Goal: Transaction & Acquisition: Book appointment/travel/reservation

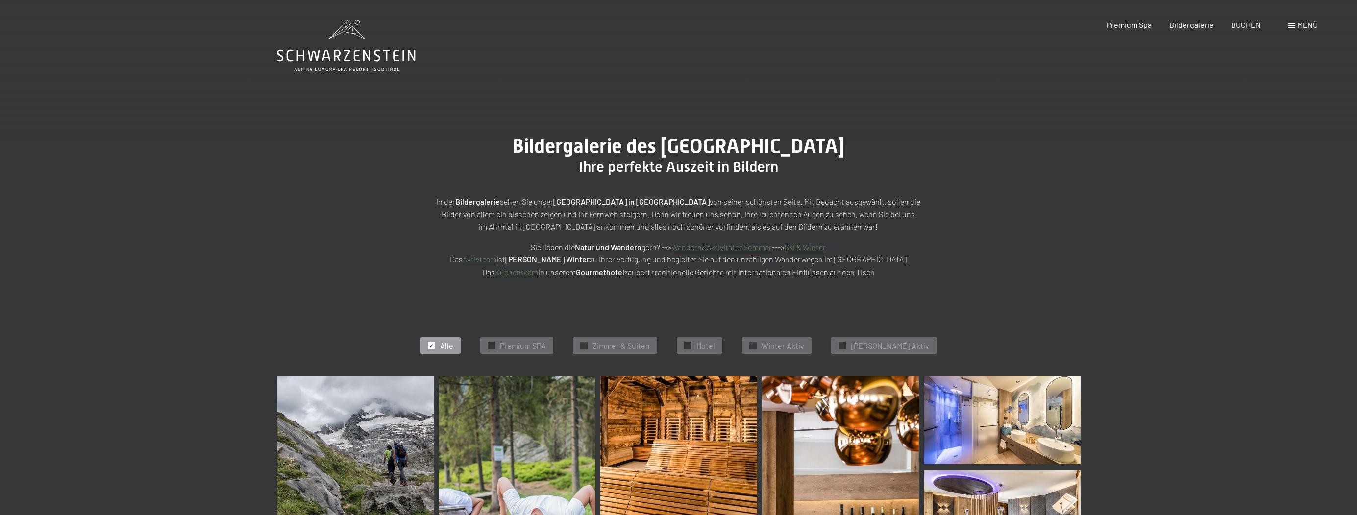
click at [1299, 27] on span "Menü" at bounding box center [1307, 24] width 21 height 9
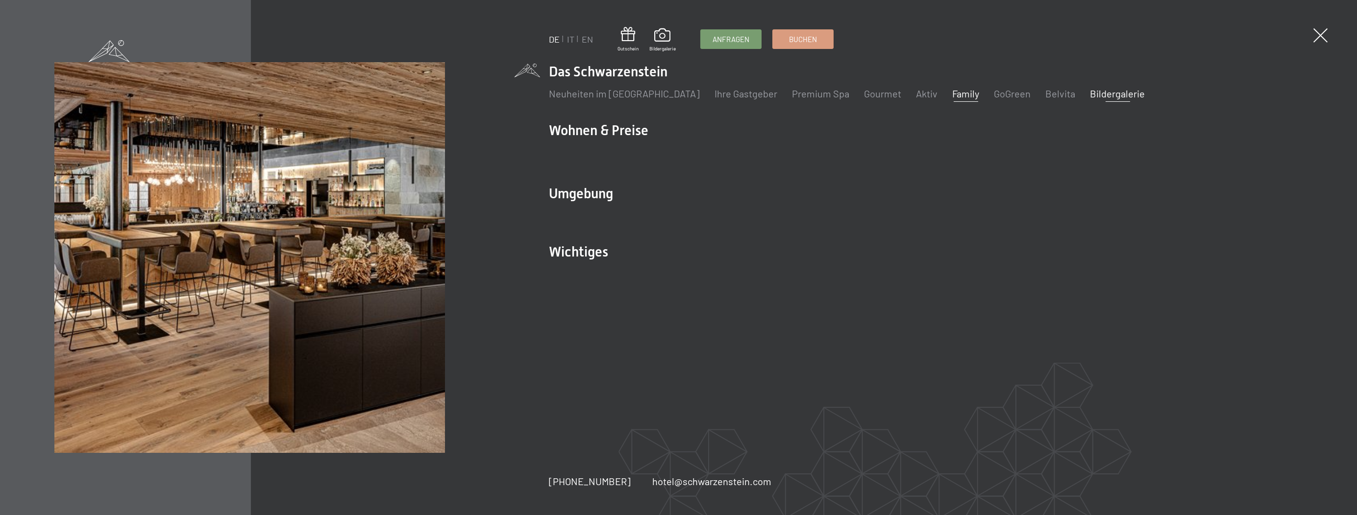
click at [952, 92] on link "Family" at bounding box center [965, 94] width 27 height 12
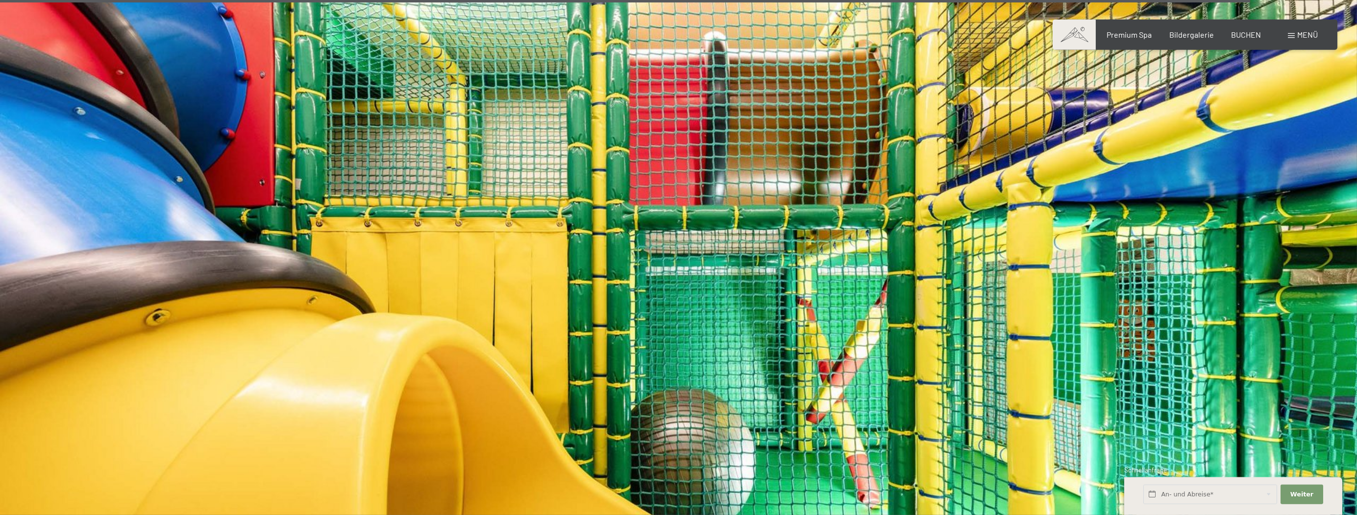
scroll to position [8484, 0]
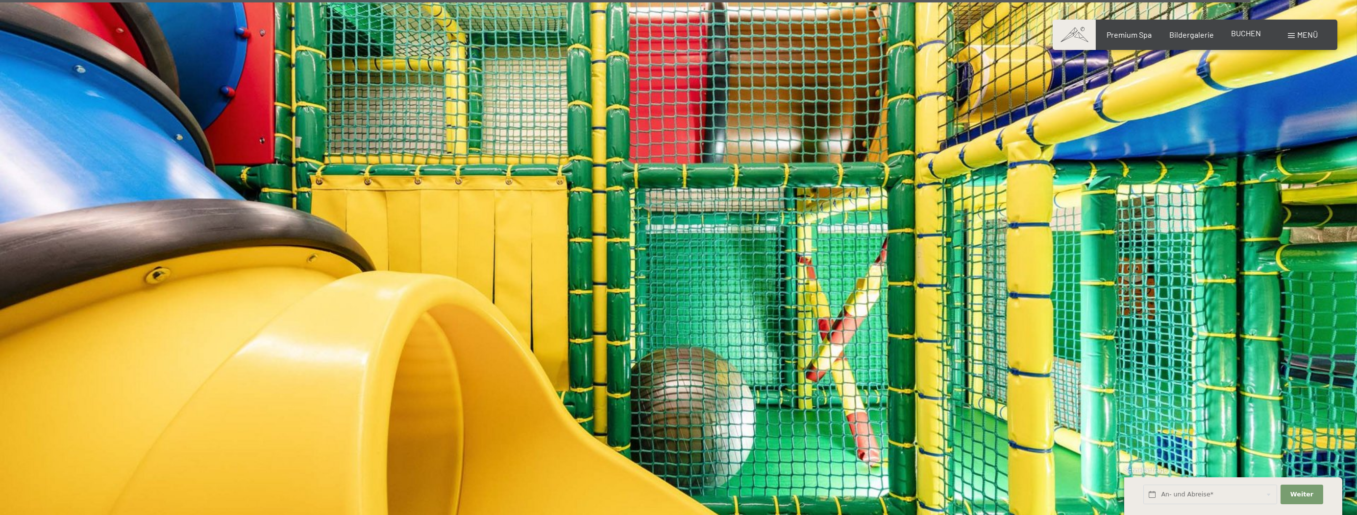
click at [1250, 33] on span "BUCHEN" at bounding box center [1246, 32] width 30 height 9
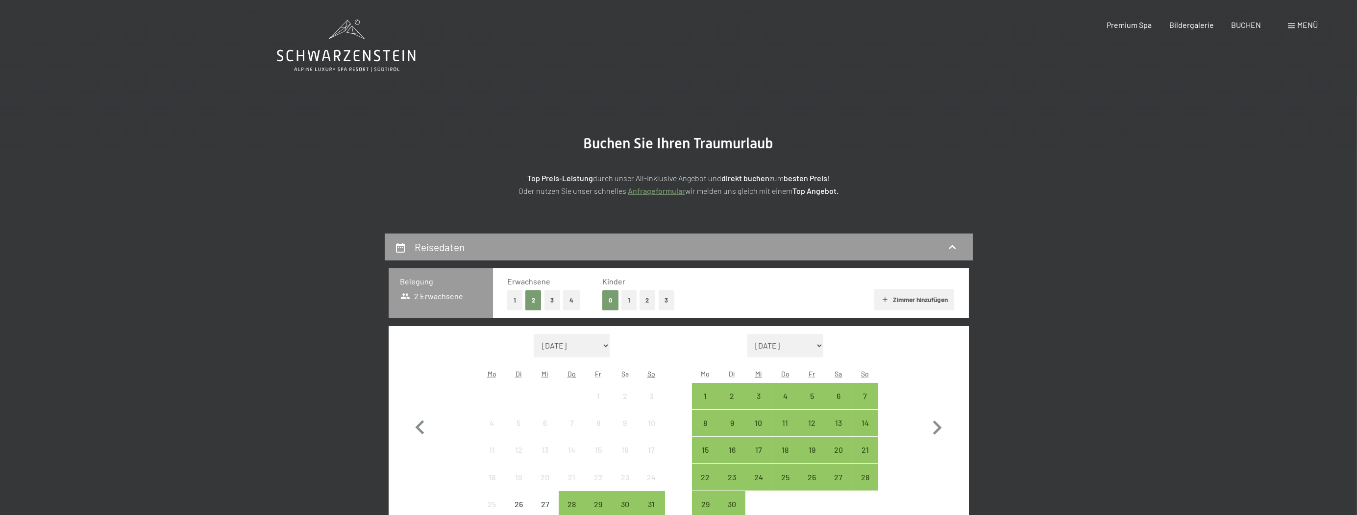
click at [645, 299] on button "2" at bounding box center [647, 301] width 16 height 20
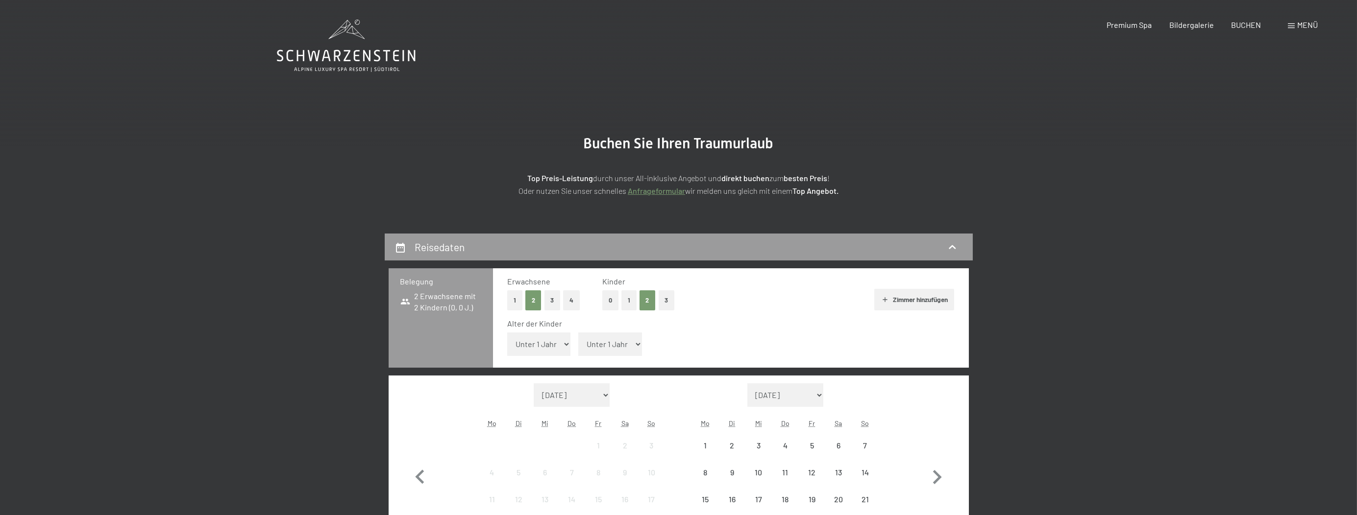
click at [507, 333] on select "Unter 1 Jahr 1 Jahr 2 Jahre 3 Jahre 4 Jahre 5 Jahre 6 Jahre 7 Jahre 8 Jahre 9 J…" at bounding box center [539, 345] width 64 height 24
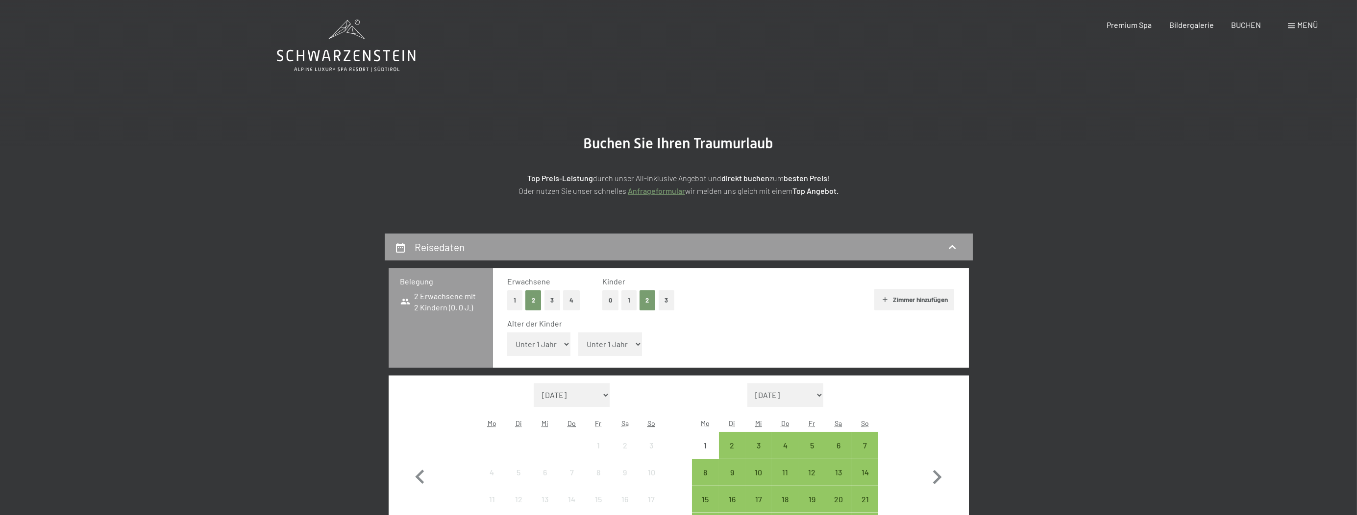
select select "3"
click option "3 Jahre" at bounding box center [0, 0] width 0 height 0
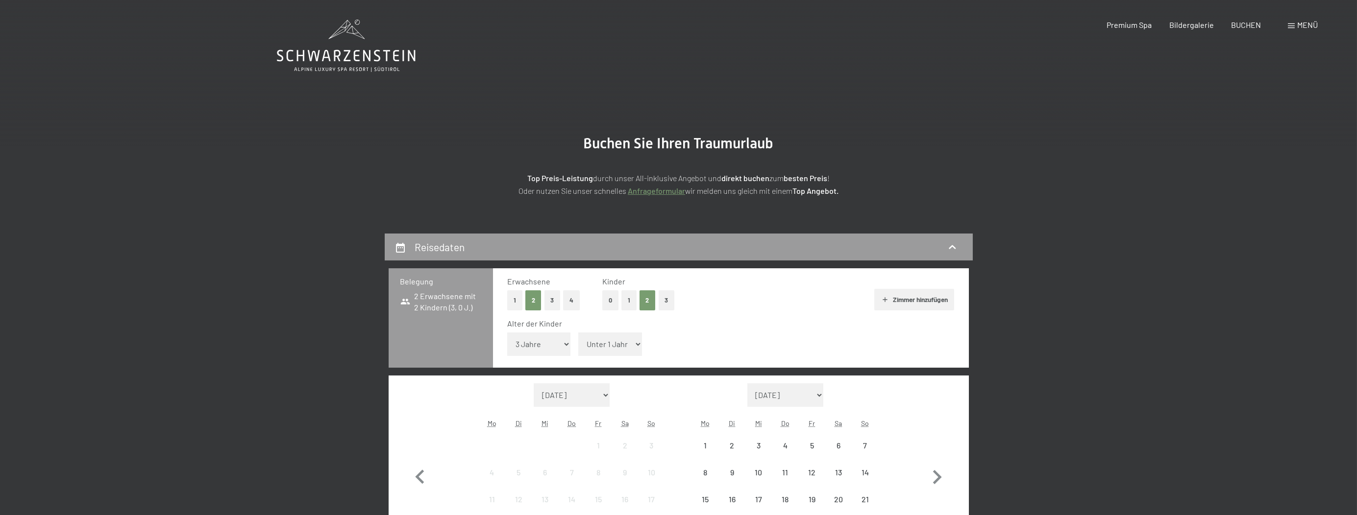
click at [578, 333] on select "Unter 1 Jahr 1 Jahr 2 Jahre 3 Jahre 4 Jahre 5 Jahre 6 Jahre 7 Jahre 8 Jahre 9 J…" at bounding box center [610, 345] width 64 height 24
select select "6"
click option "6 Jahre" at bounding box center [0, 0] width 0 height 0
click at [765, 295] on div "Zimmer hinzufügen" at bounding box center [825, 300] width 257 height 22
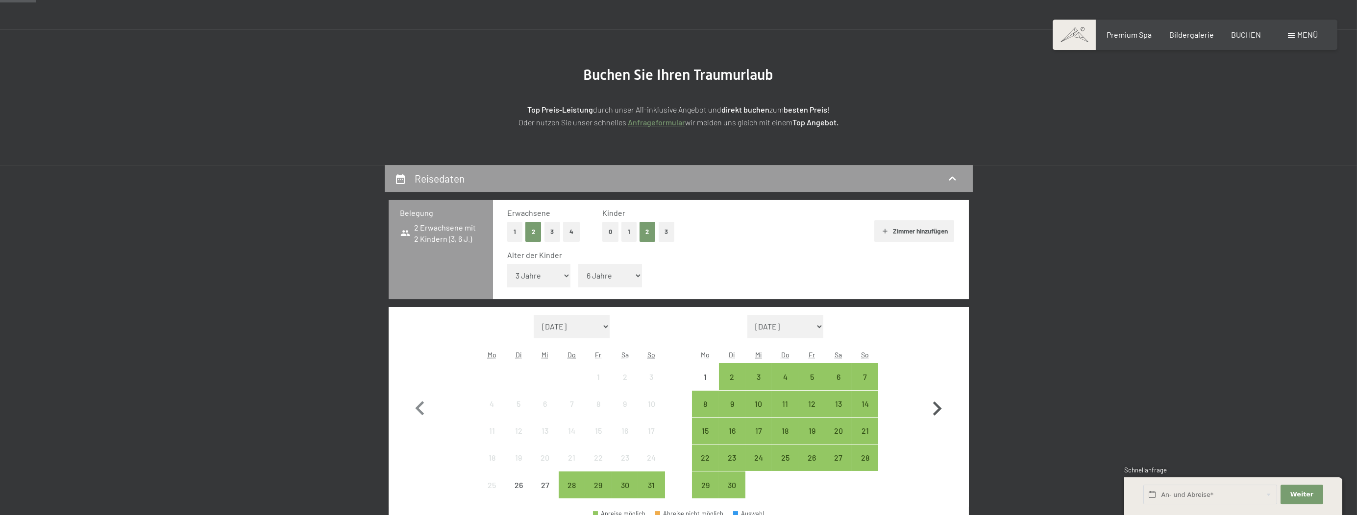
scroll to position [155, 0]
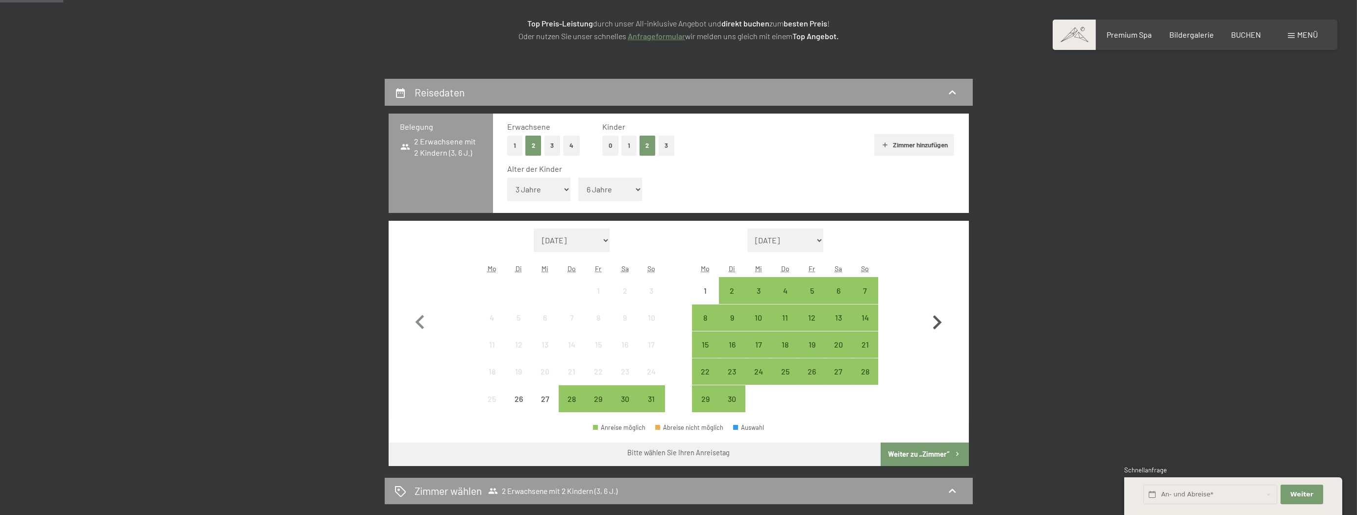
click at [938, 317] on icon "button" at bounding box center [937, 323] width 28 height 28
select select "2025-09-01"
select select "2025-10-01"
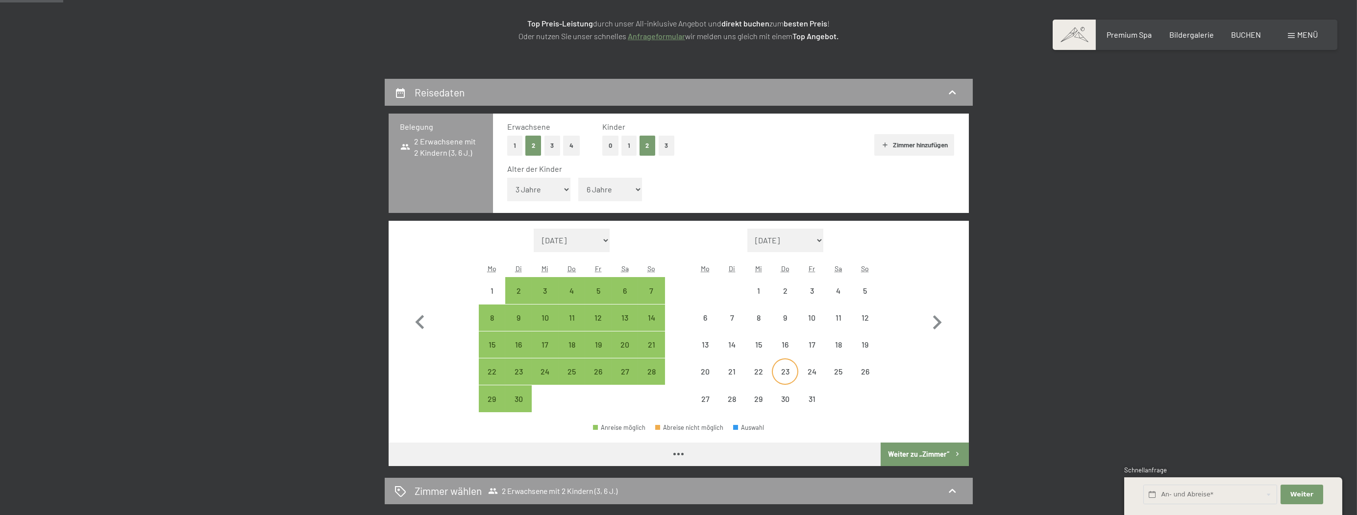
select select "2025-09-01"
select select "2025-10-01"
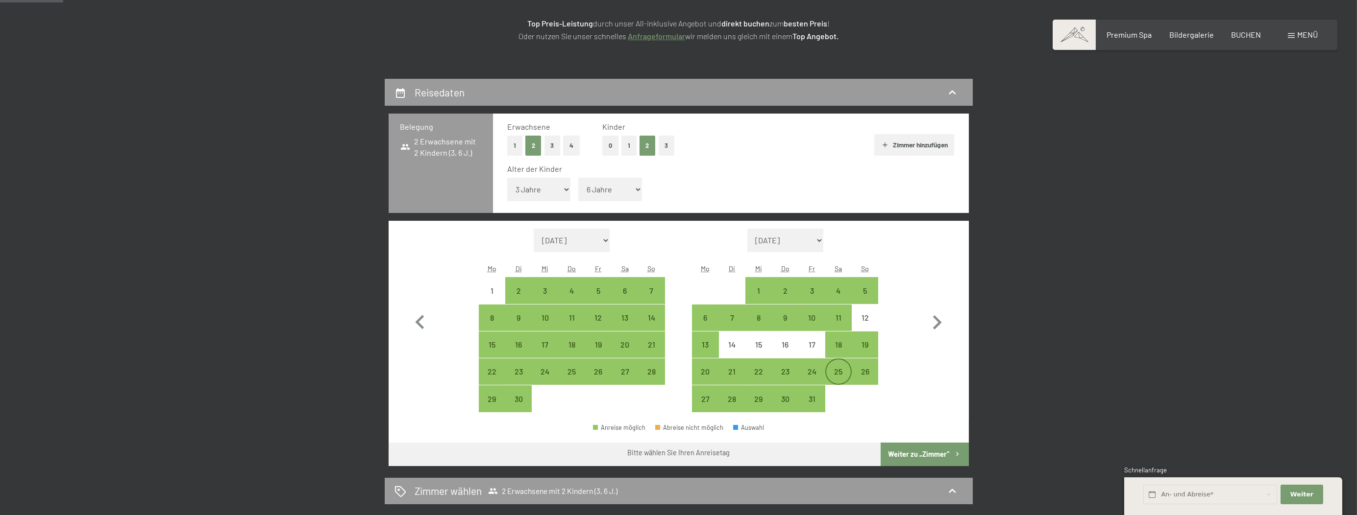
click at [838, 370] on div "25" at bounding box center [838, 380] width 24 height 24
select select "2025-09-01"
select select "2025-10-01"
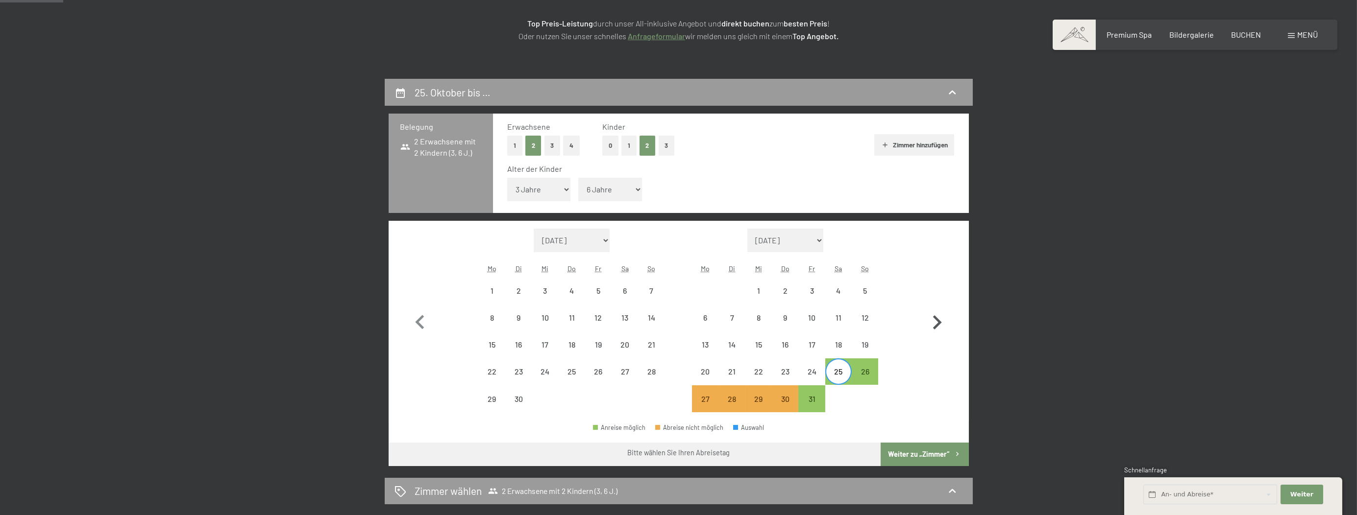
drag, startPoint x: 938, startPoint y: 325, endPoint x: 929, endPoint y: 324, distance: 9.4
click at [938, 324] on icon "button" at bounding box center [937, 323] width 28 height 28
select select "2025-10-01"
select select "2025-11-01"
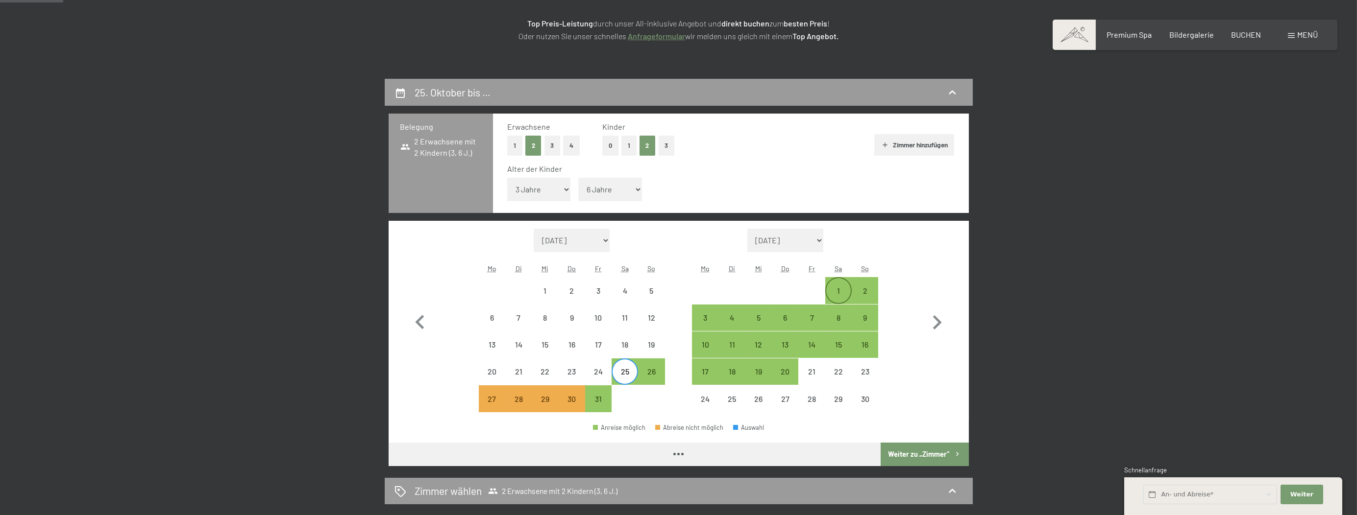
click at [837, 288] on div "1" at bounding box center [838, 299] width 24 height 24
select select "2025-10-01"
select select "2025-11-01"
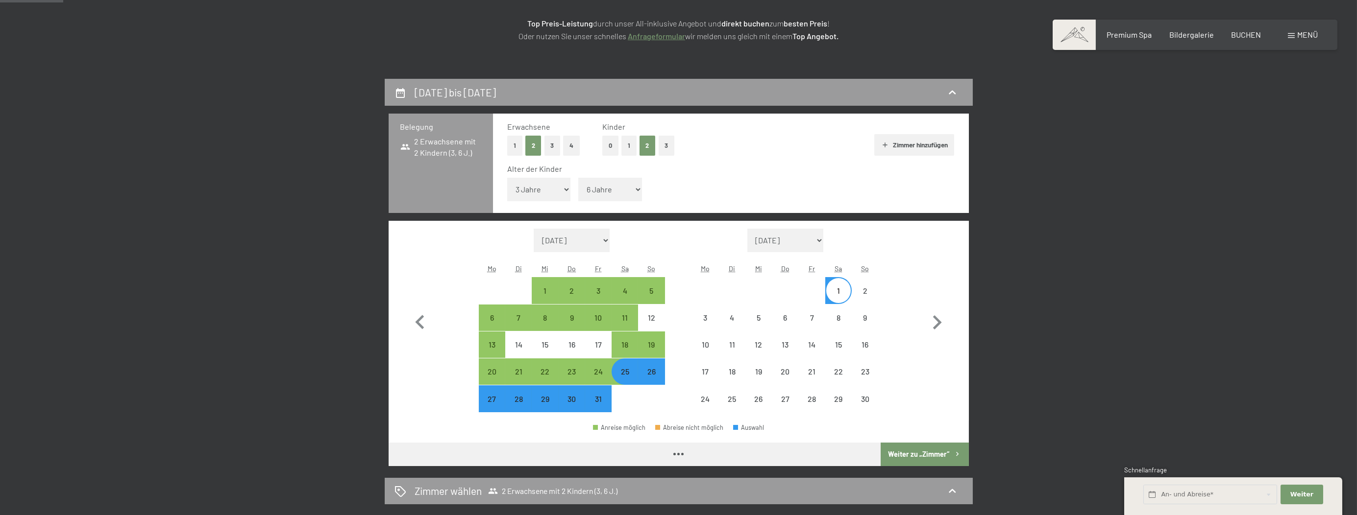
drag, startPoint x: 922, startPoint y: 458, endPoint x: 829, endPoint y: 427, distance: 97.6
click at [922, 457] on button "Weiter zu „Zimmer“" at bounding box center [924, 455] width 88 height 24
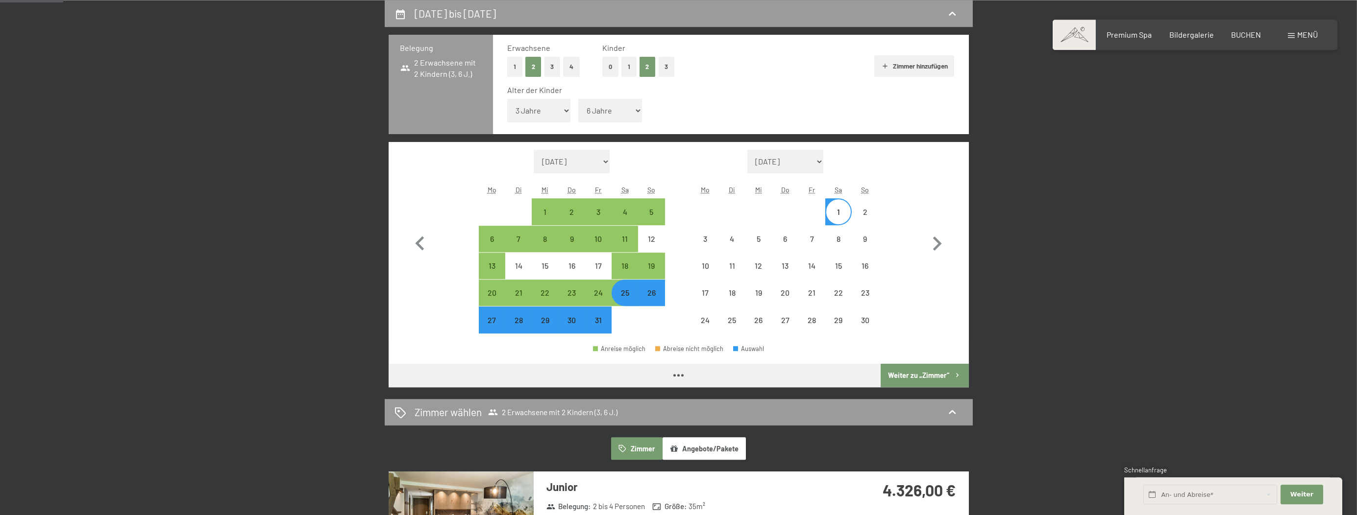
select select "2025-10-01"
select select "2025-11-01"
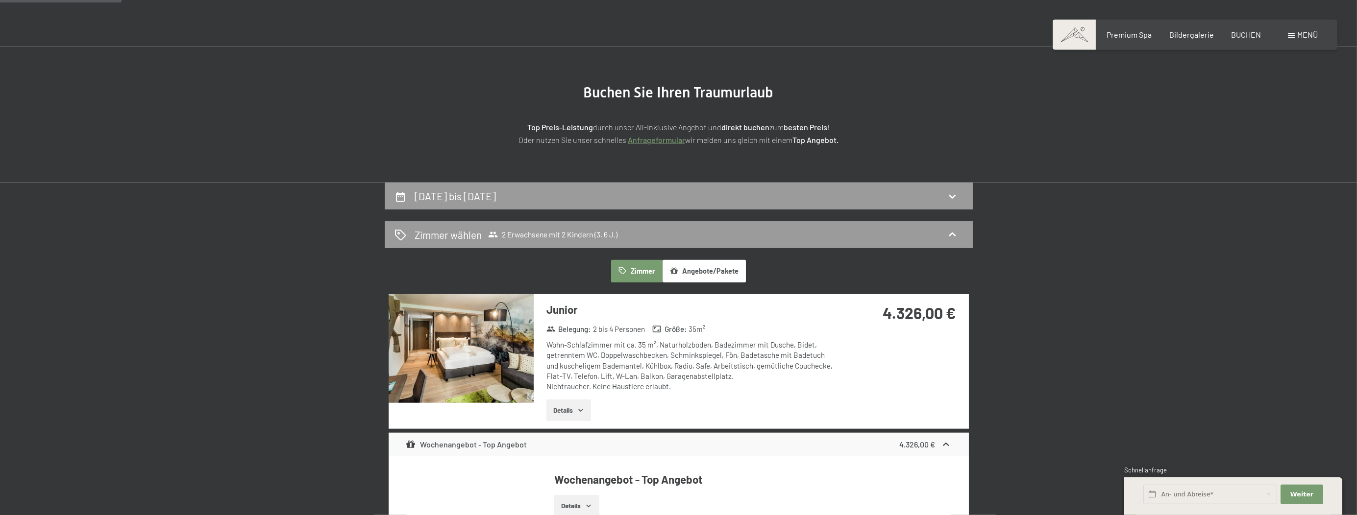
scroll to position [0, 0]
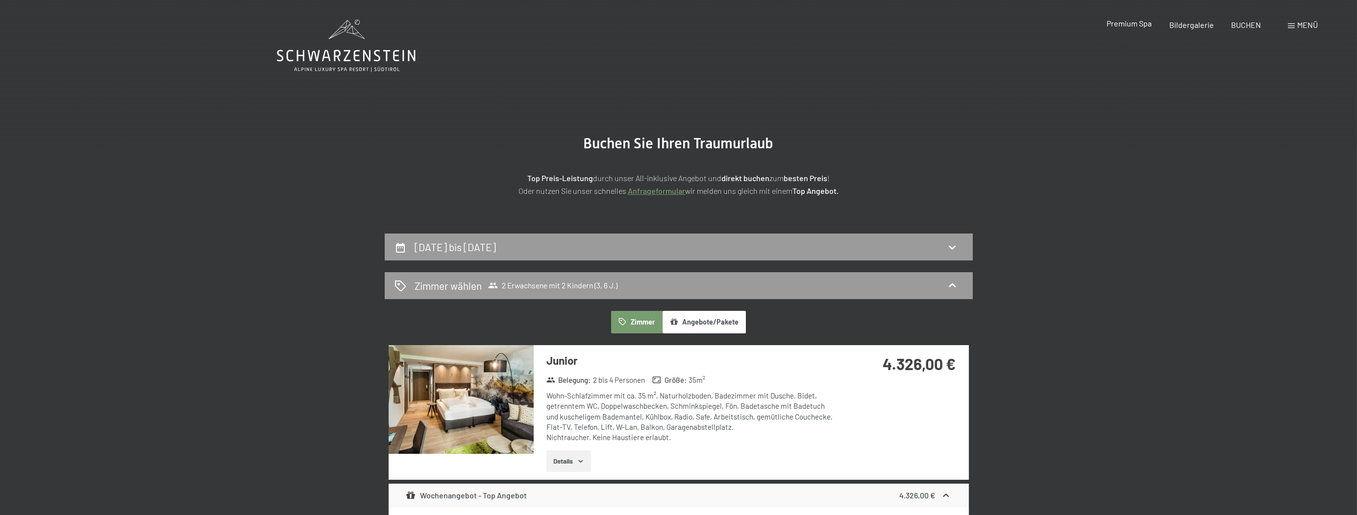
click at [1148, 25] on span "Premium Spa" at bounding box center [1128, 23] width 45 height 9
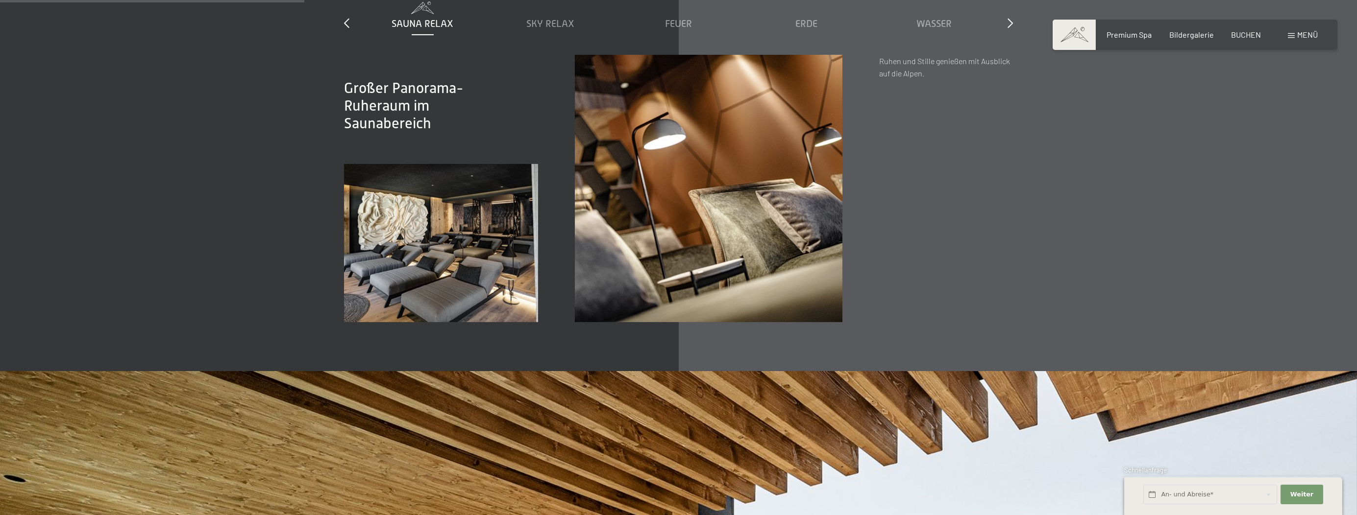
scroll to position [1759, 0]
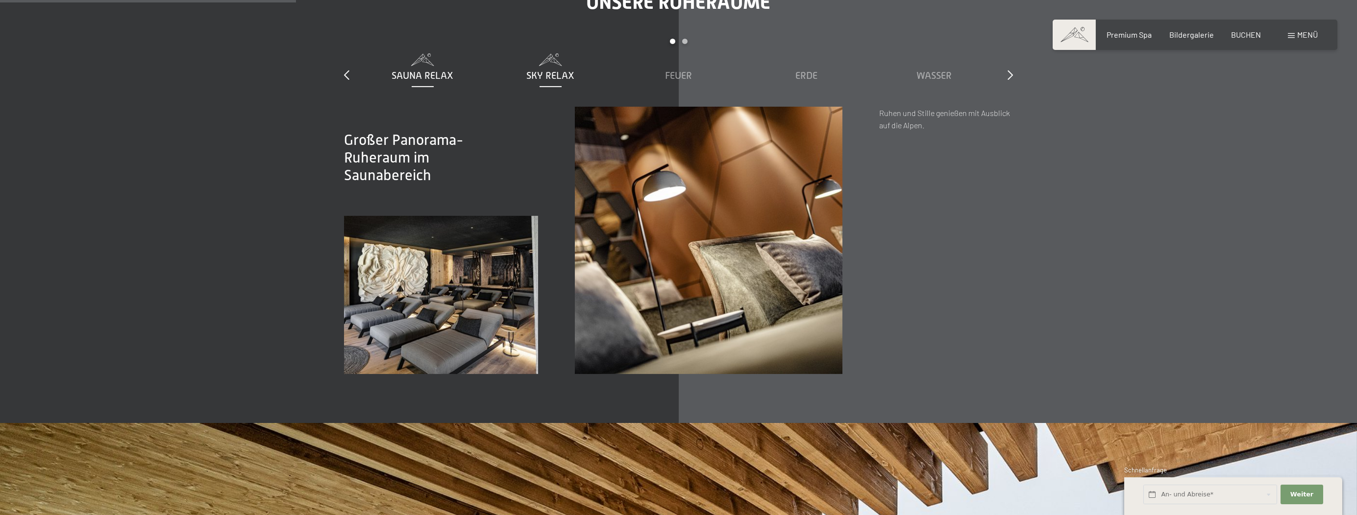
click at [550, 73] on span "Sky Relax" at bounding box center [551, 75] width 48 height 11
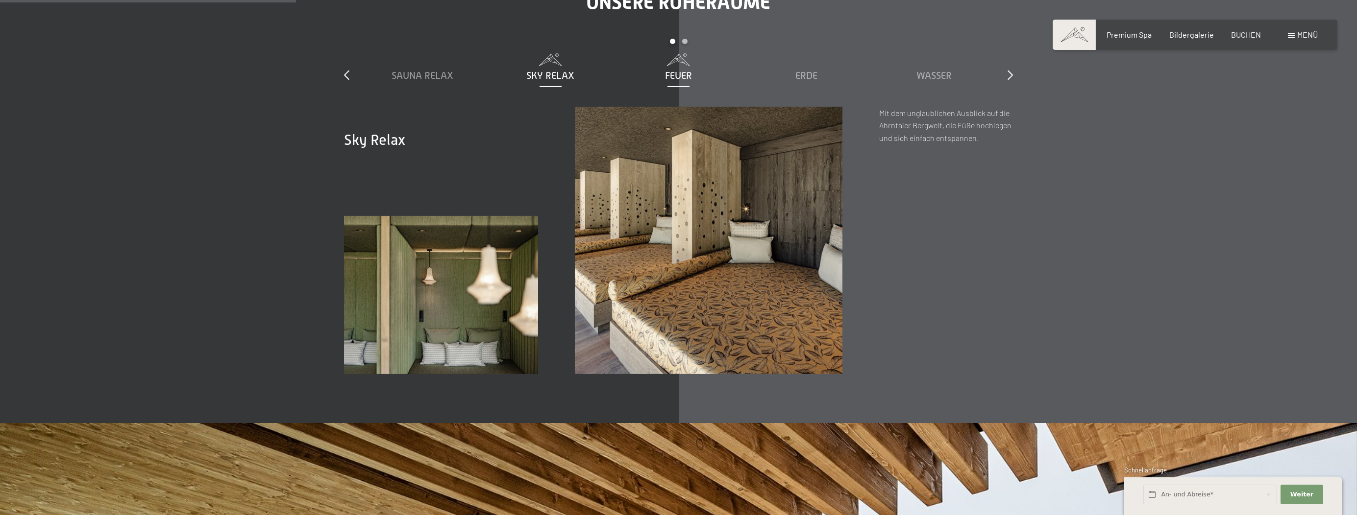
click at [690, 69] on div "Feuer" at bounding box center [678, 76] width 118 height 14
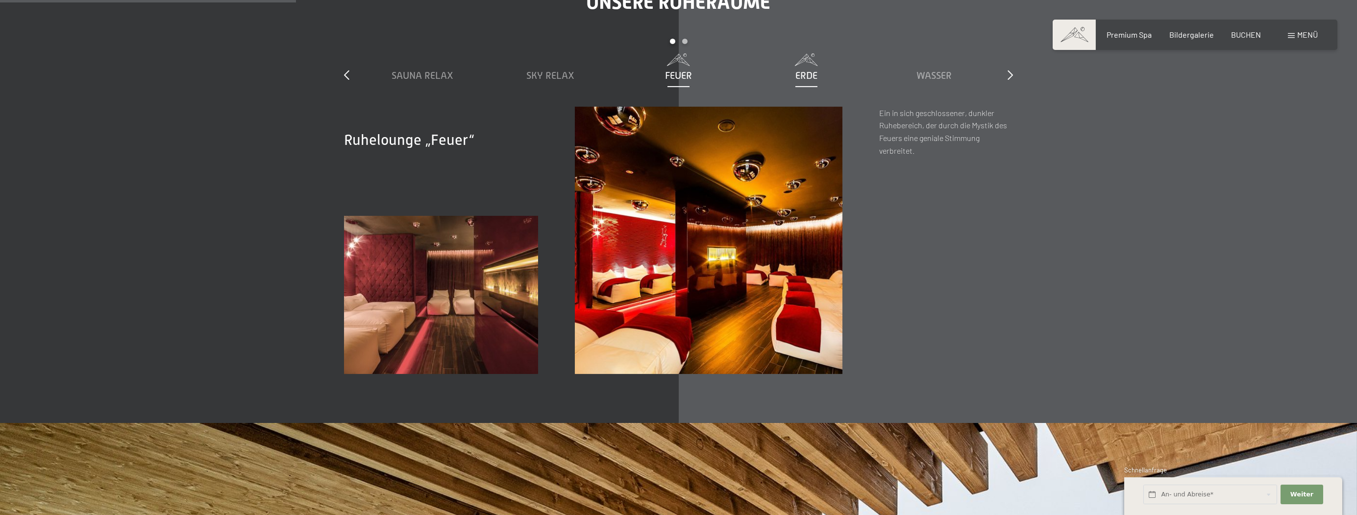
click at [801, 77] on span "Erde" at bounding box center [806, 75] width 22 height 11
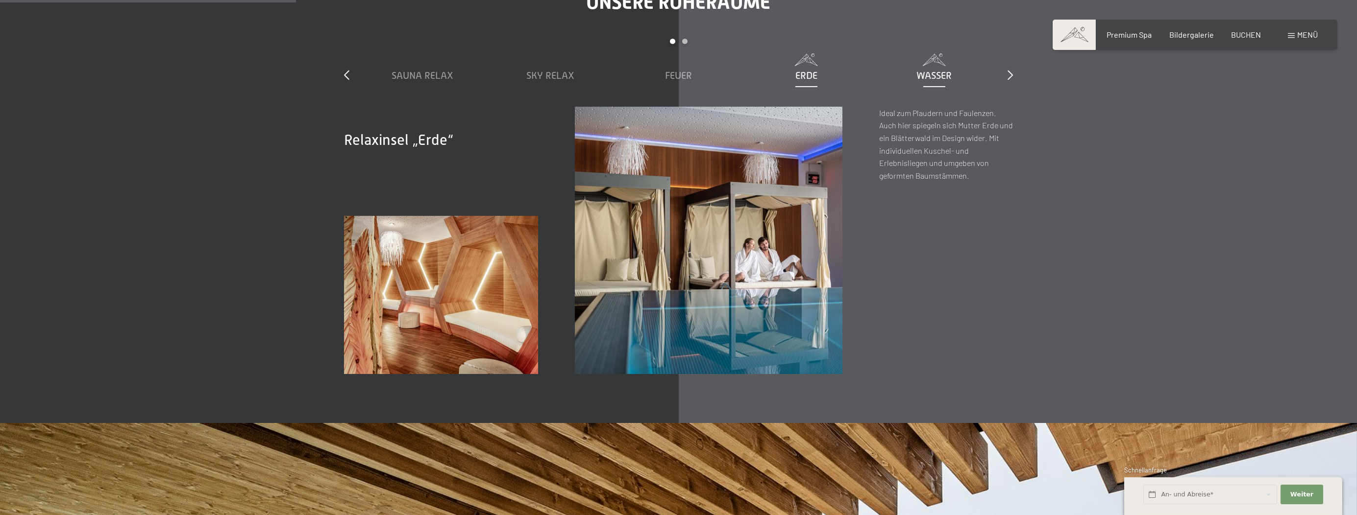
click at [937, 80] on span "Wasser" at bounding box center [934, 75] width 35 height 11
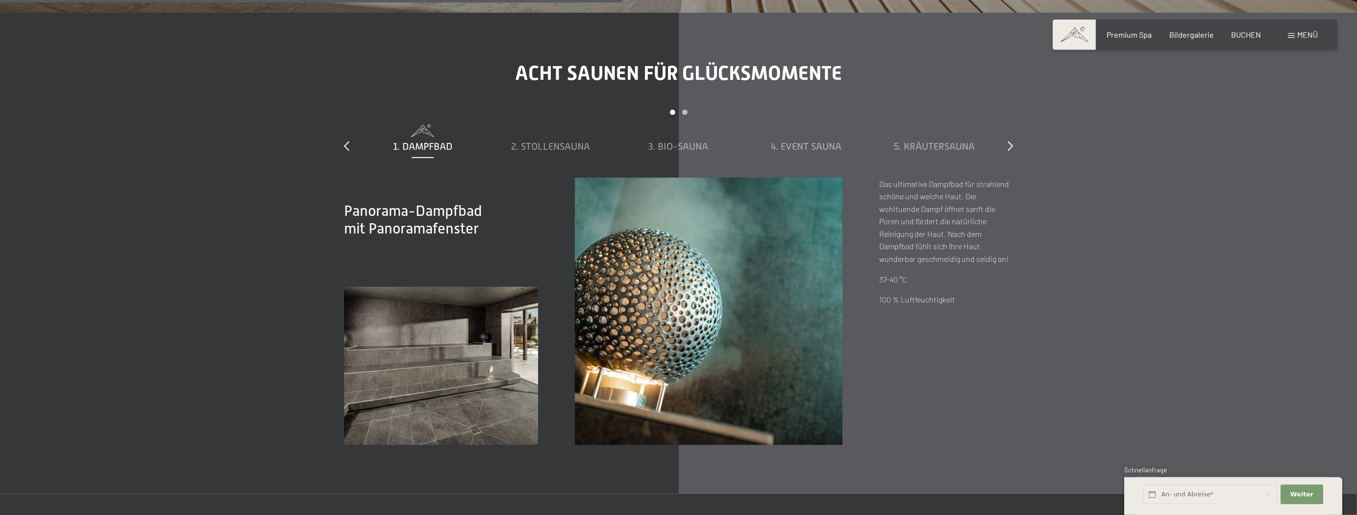
scroll to position [3932, 0]
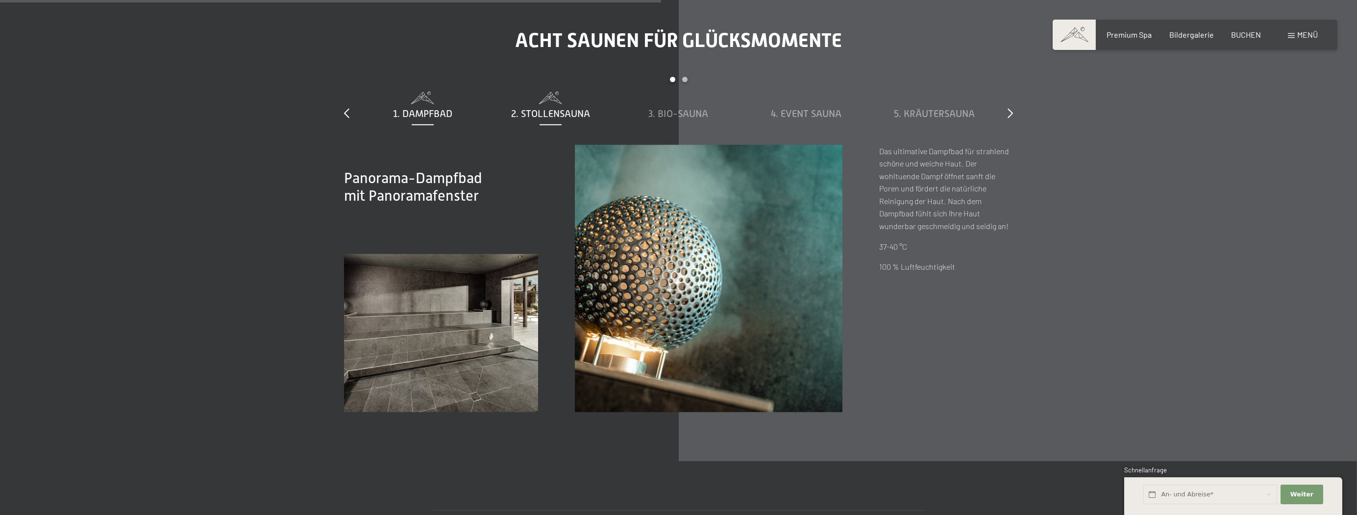
click at [563, 113] on span "2. Stollensauna" at bounding box center [550, 113] width 79 height 11
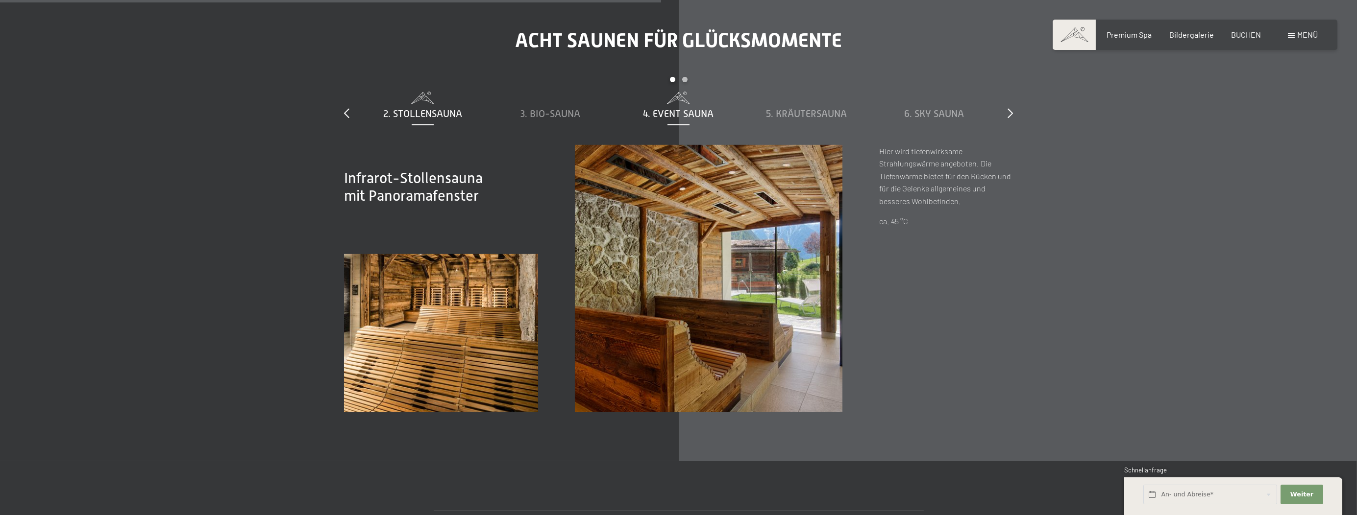
click at [682, 113] on span "4. Event Sauna" at bounding box center [678, 113] width 71 height 11
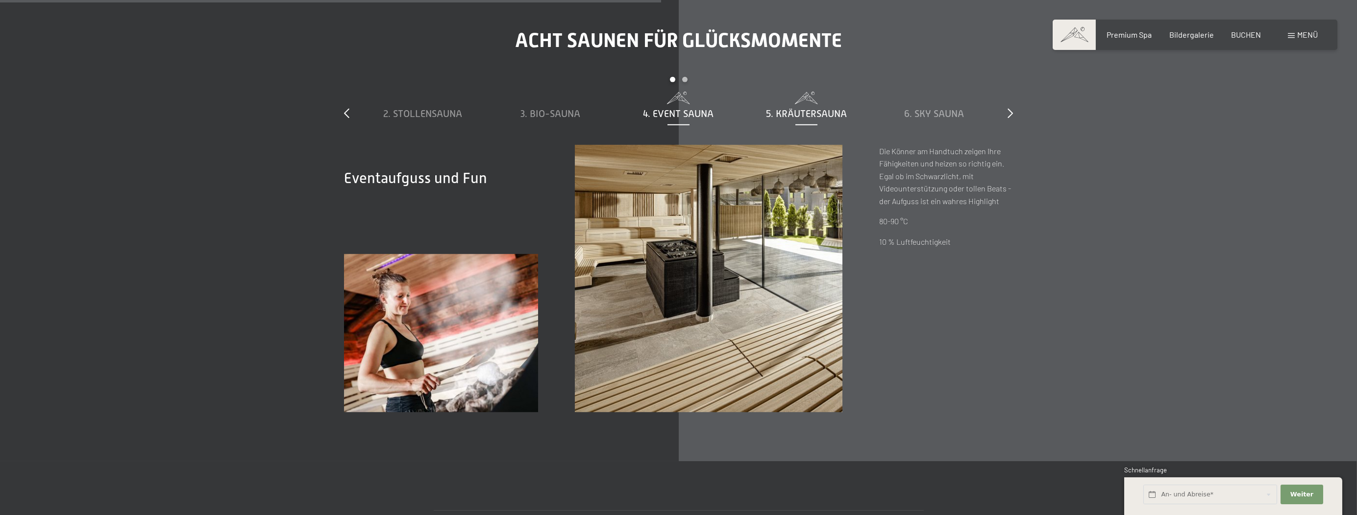
click at [774, 113] on span "5. Kräutersauna" at bounding box center [806, 113] width 81 height 11
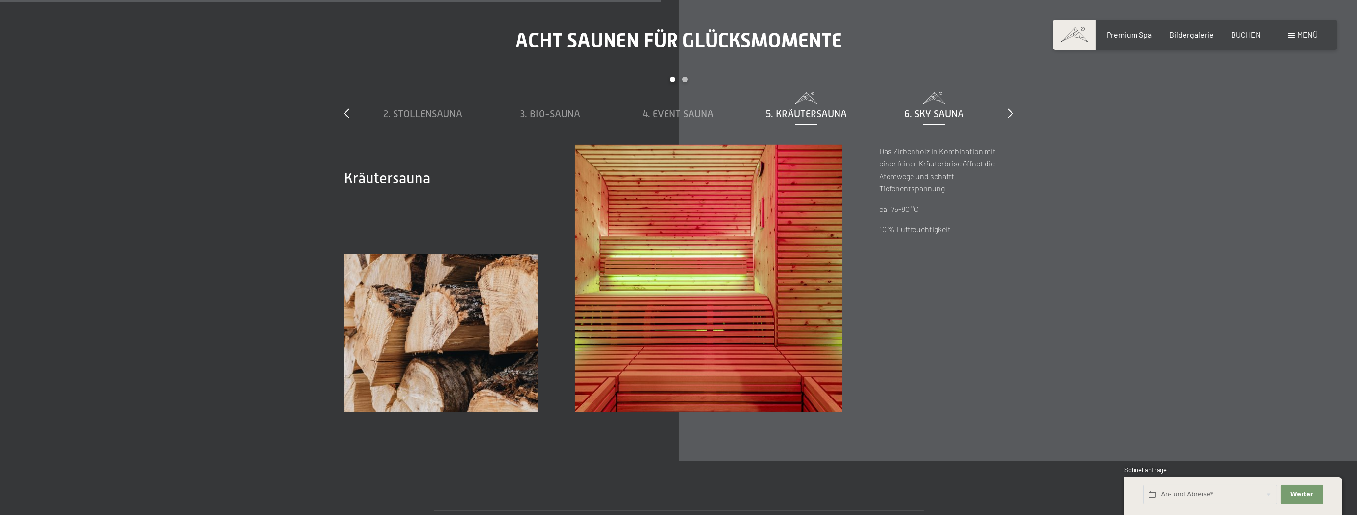
click at [912, 117] on span "6. Sky Sauna" at bounding box center [934, 113] width 60 height 11
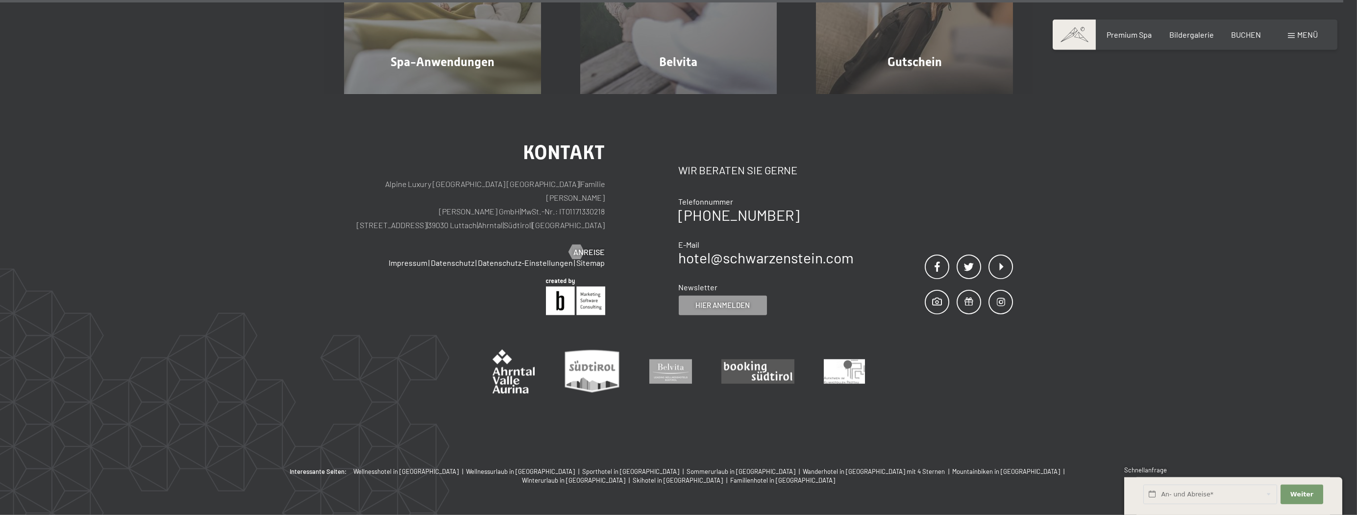
scroll to position [7077, 0]
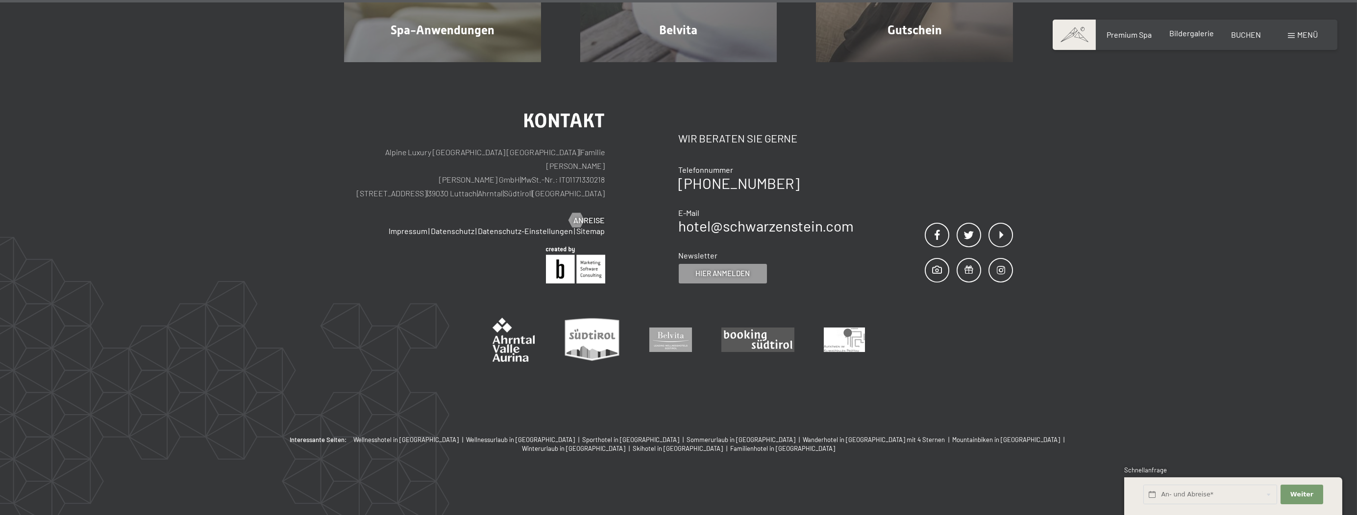
click at [1200, 35] on span "Bildergalerie" at bounding box center [1191, 32] width 45 height 9
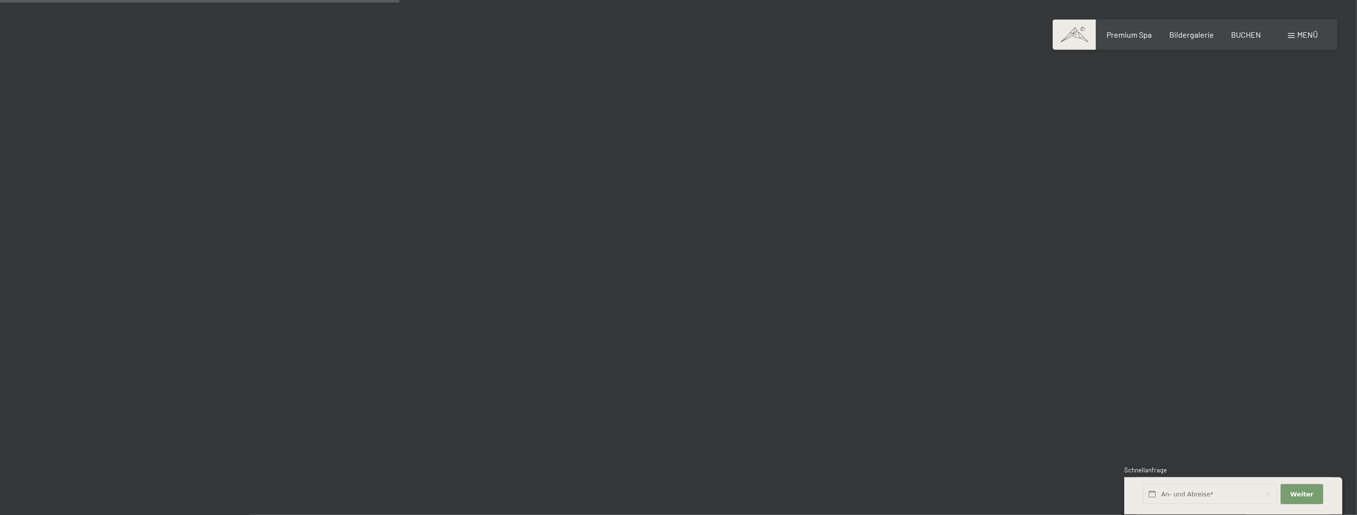
scroll to position [3673, 0]
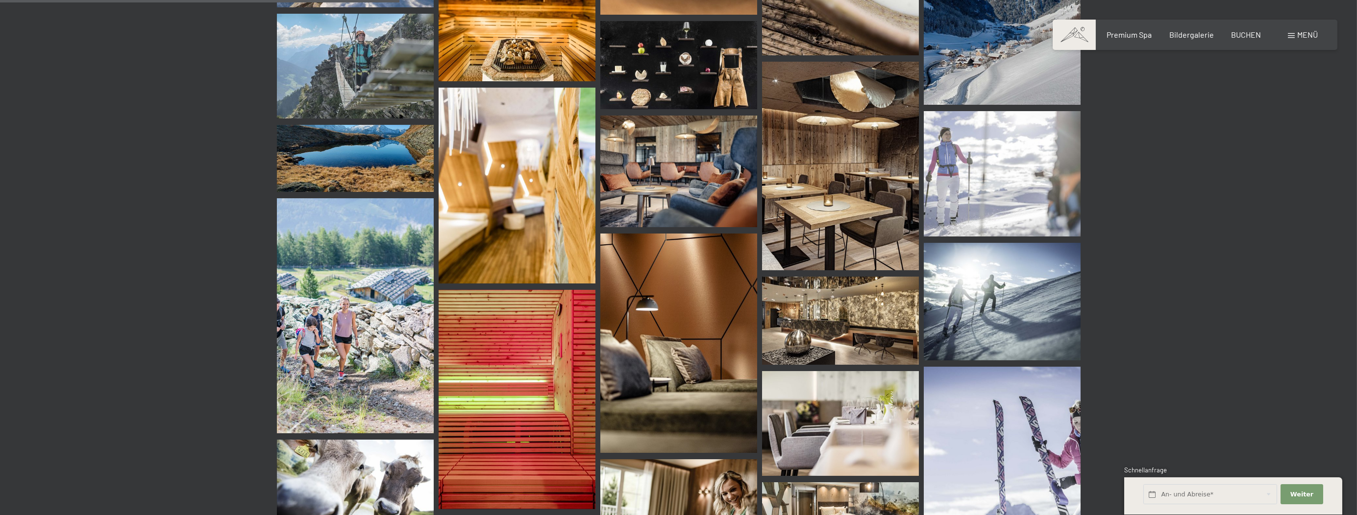
click at [355, 295] on img at bounding box center [355, 315] width 157 height 235
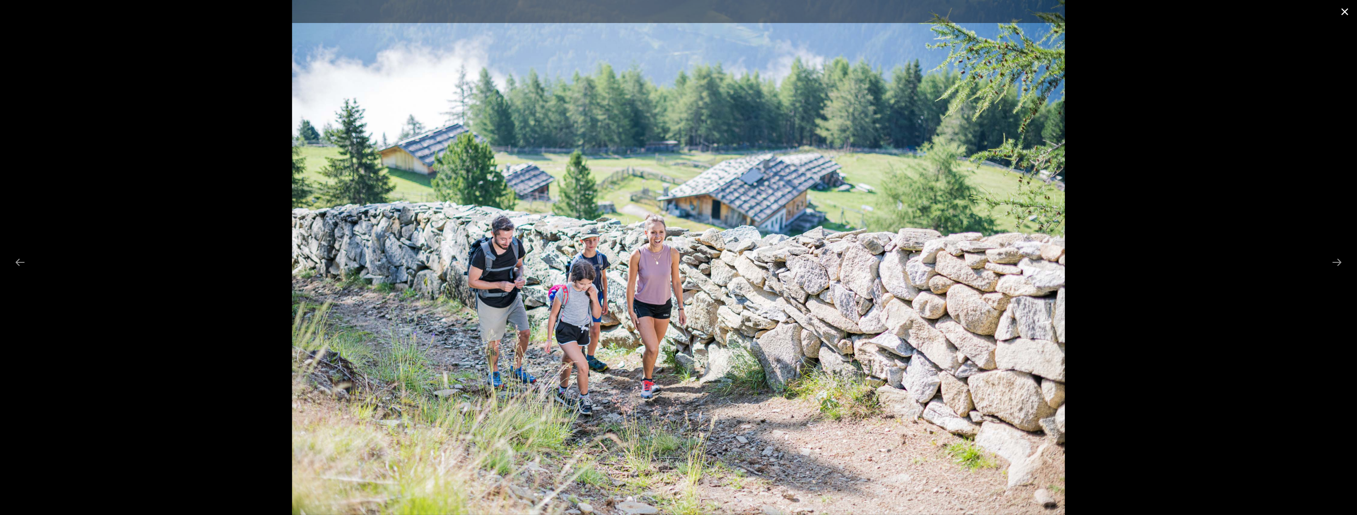
click at [1344, 15] on button "Close gallery" at bounding box center [1344, 11] width 24 height 23
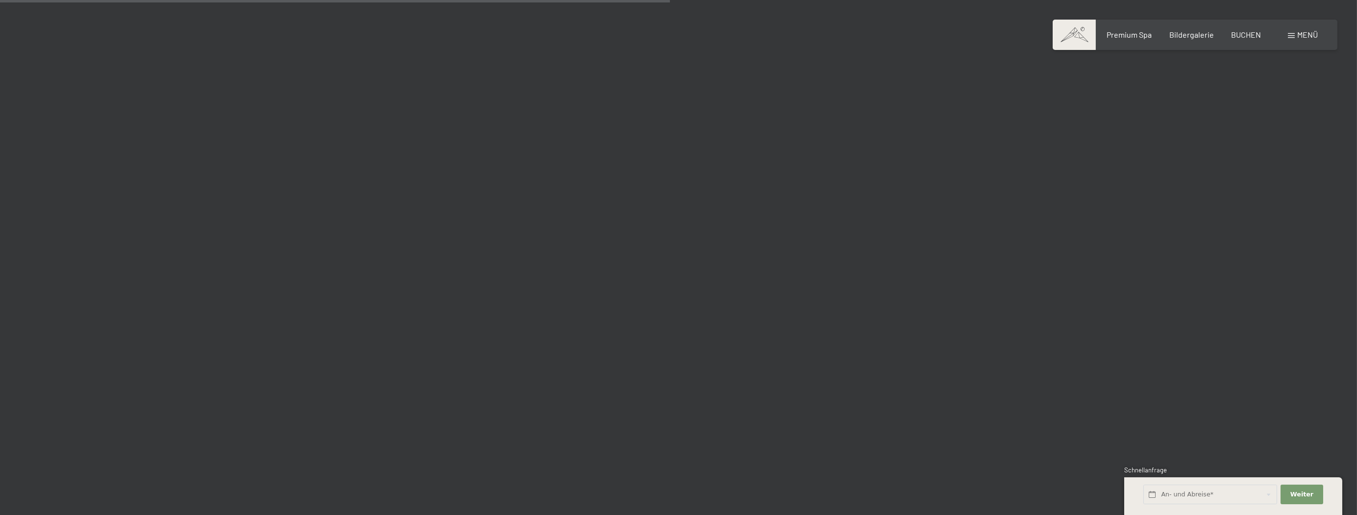
scroll to position [6363, 0]
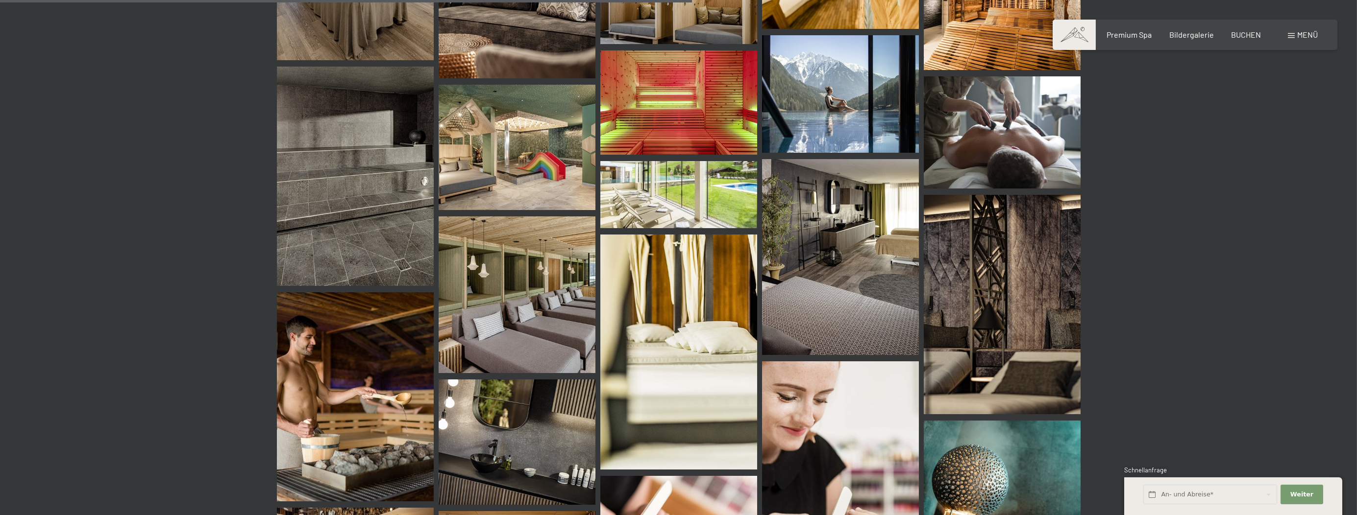
click at [1300, 37] on span "Menü" at bounding box center [1307, 34] width 21 height 9
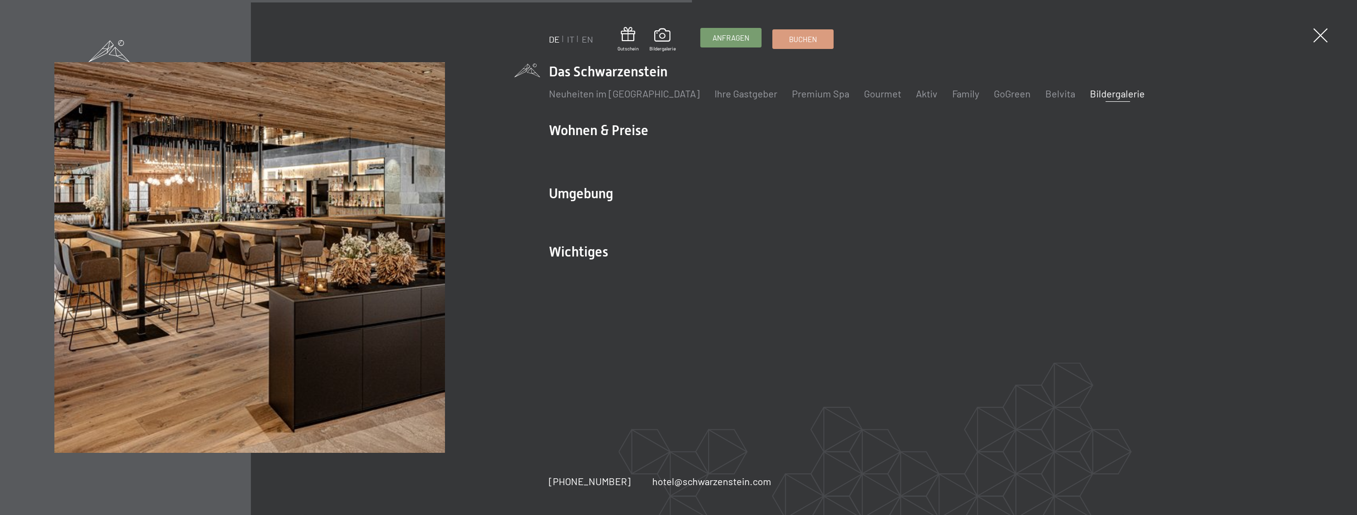
click at [743, 41] on span "Anfragen" at bounding box center [730, 38] width 37 height 10
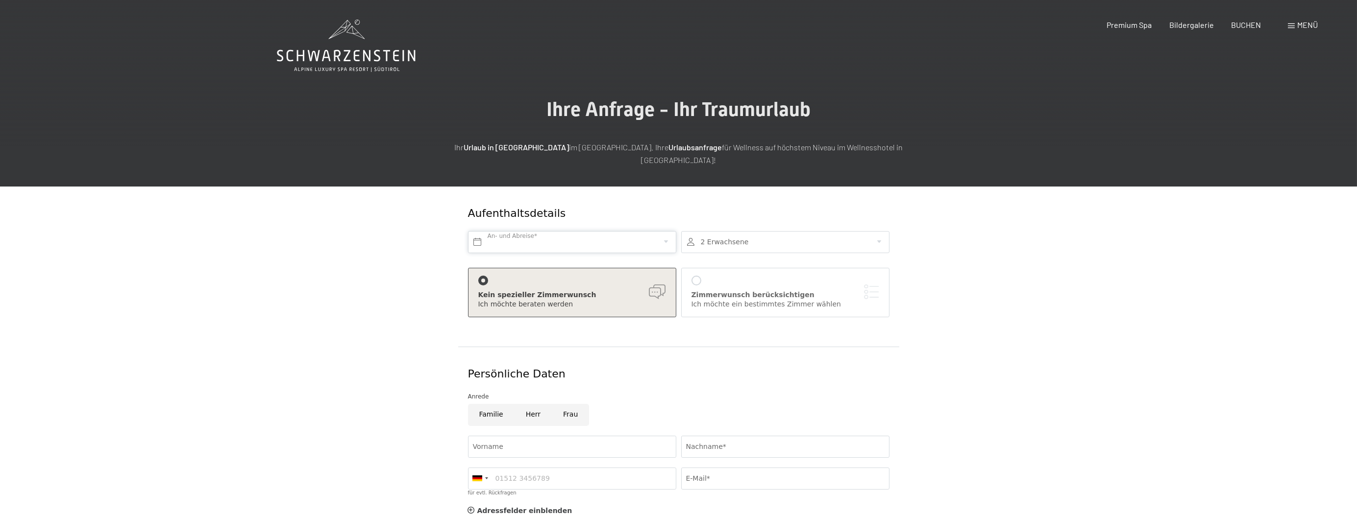
click at [588, 234] on input "text" at bounding box center [572, 242] width 208 height 22
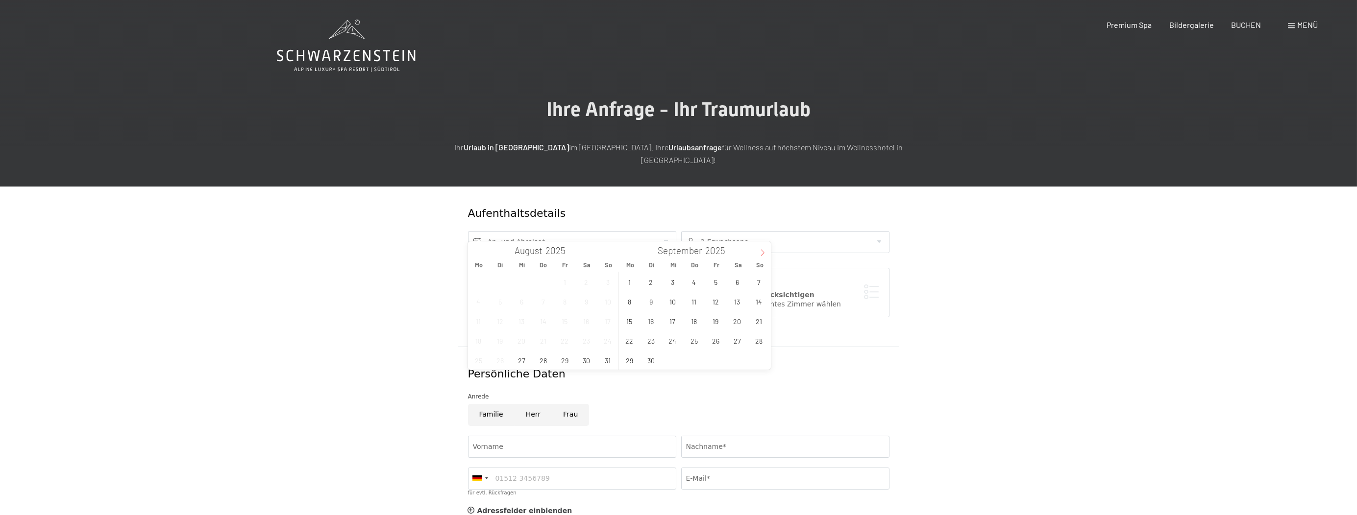
click at [766, 252] on span at bounding box center [762, 250] width 17 height 17
click at [734, 341] on span "25" at bounding box center [737, 340] width 19 height 19
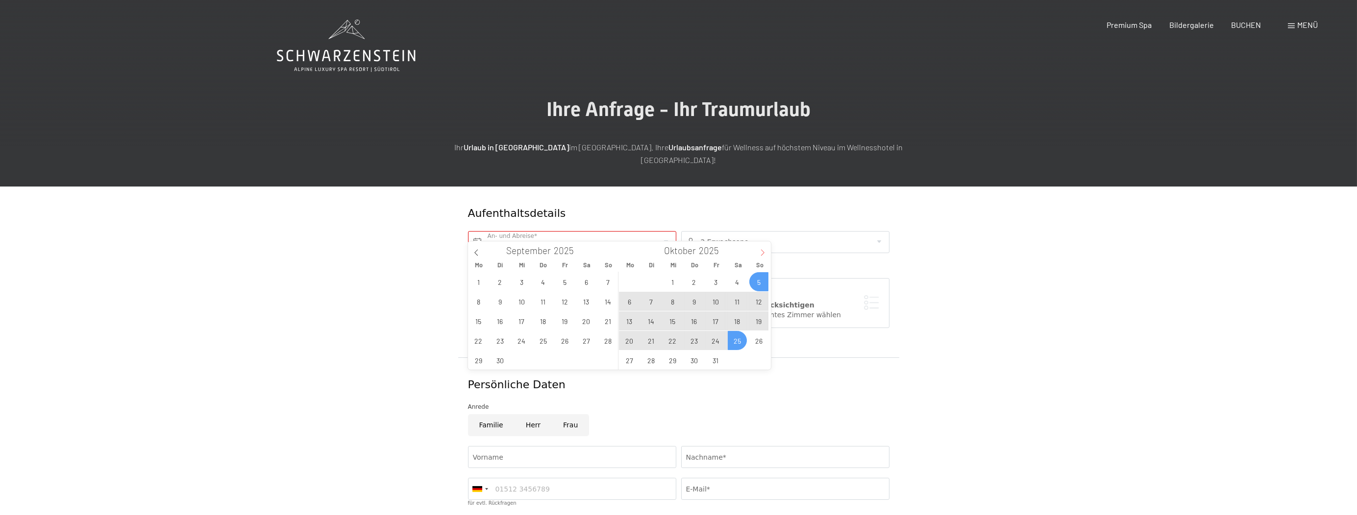
click at [760, 251] on icon at bounding box center [762, 252] width 7 height 7
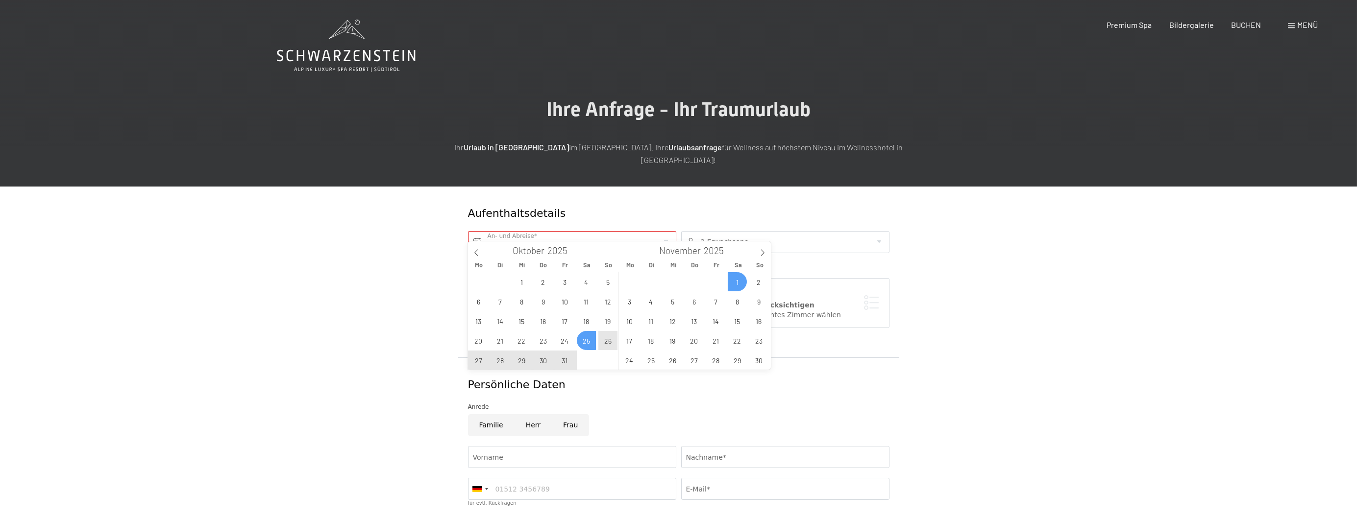
click at [736, 279] on span "1" at bounding box center [737, 281] width 19 height 19
type input "[DATE] - [DATE]"
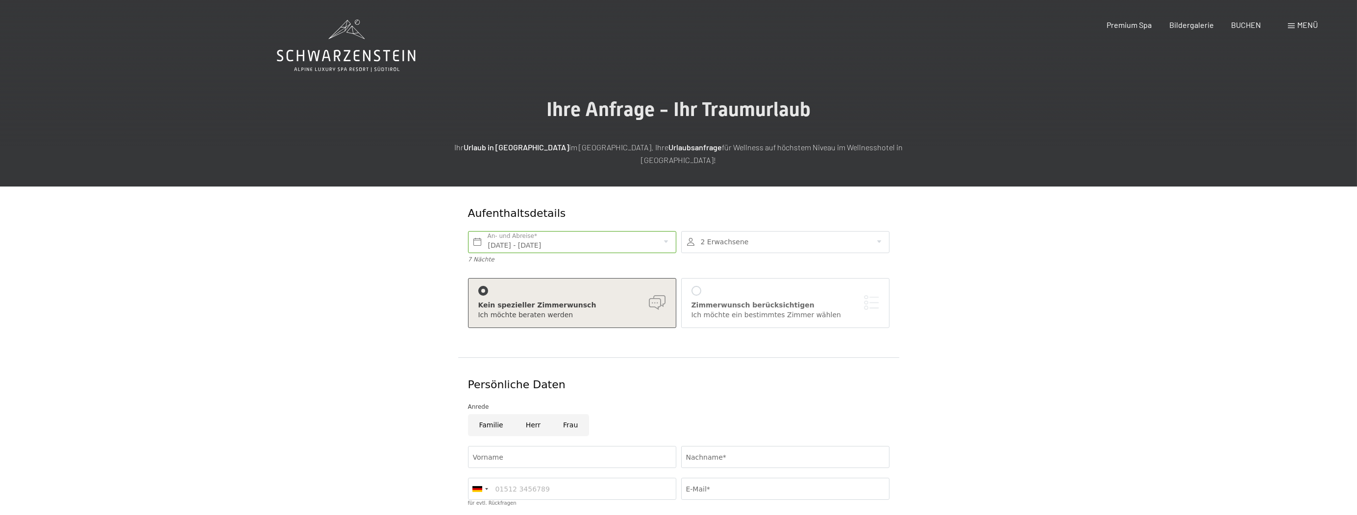
click at [761, 236] on div at bounding box center [785, 242] width 208 height 22
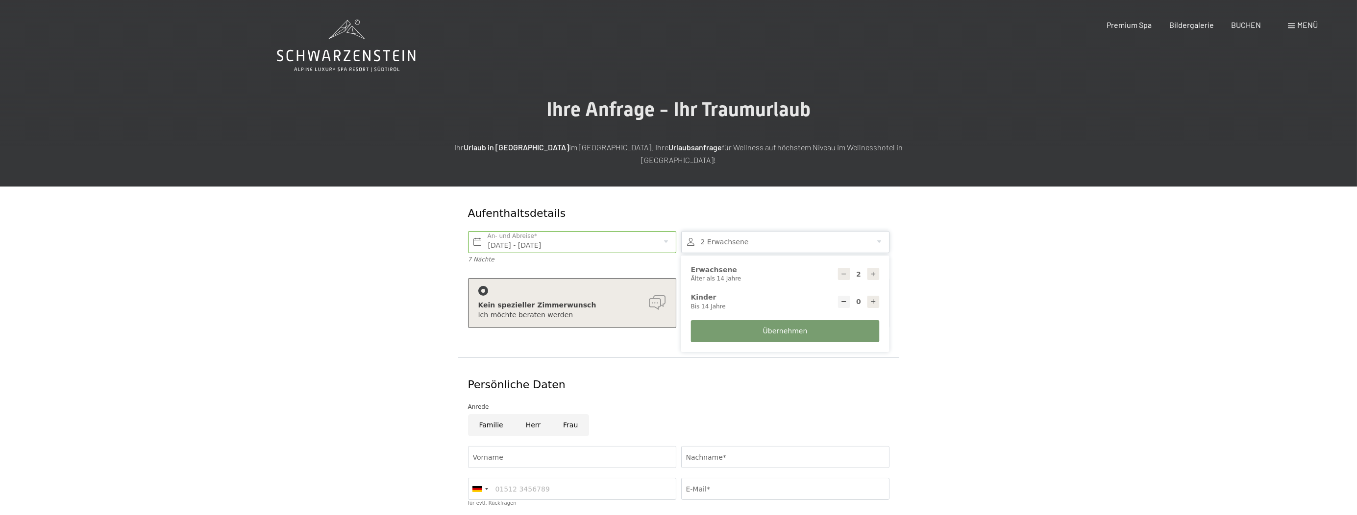
click at [875, 298] on icon at bounding box center [873, 301] width 7 height 7
type input "1"
select select
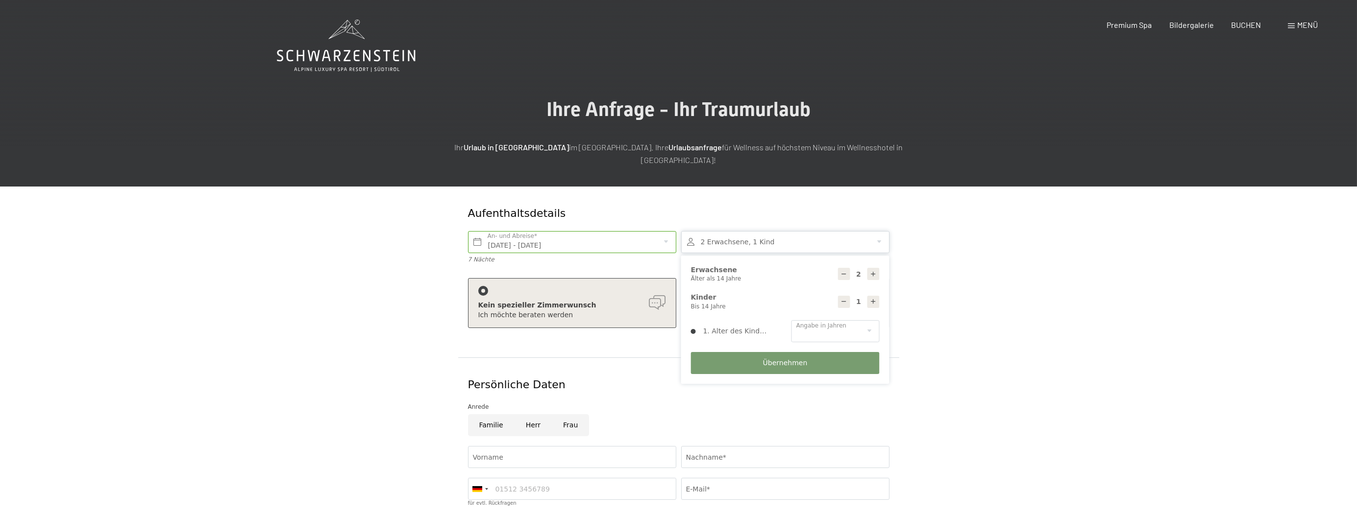
click at [875, 298] on icon at bounding box center [873, 301] width 7 height 7
type input "2"
select select
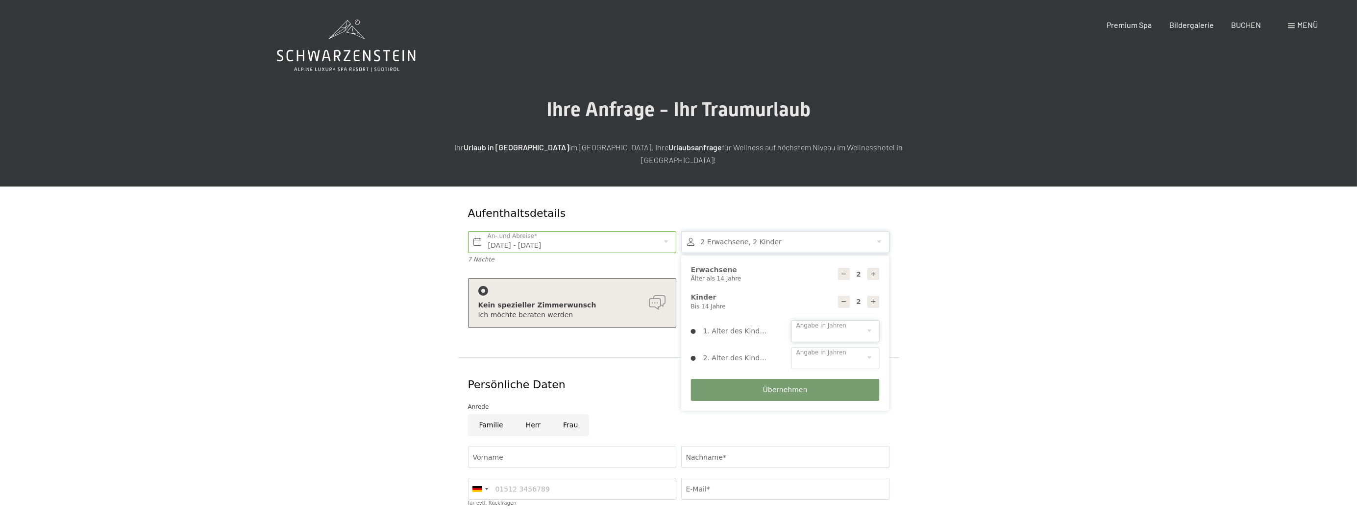
click at [791, 320] on select "0 1 2 3 4 5 6 7 8 9 10 11 12 13 14" at bounding box center [835, 331] width 88 height 22
select select "3"
click option "3" at bounding box center [0, 0] width 0 height 0
click at [791, 347] on select "0 1 2 3 4 5 6 7 8 9 10 11 12 13 14" at bounding box center [835, 358] width 88 height 22
select select "6"
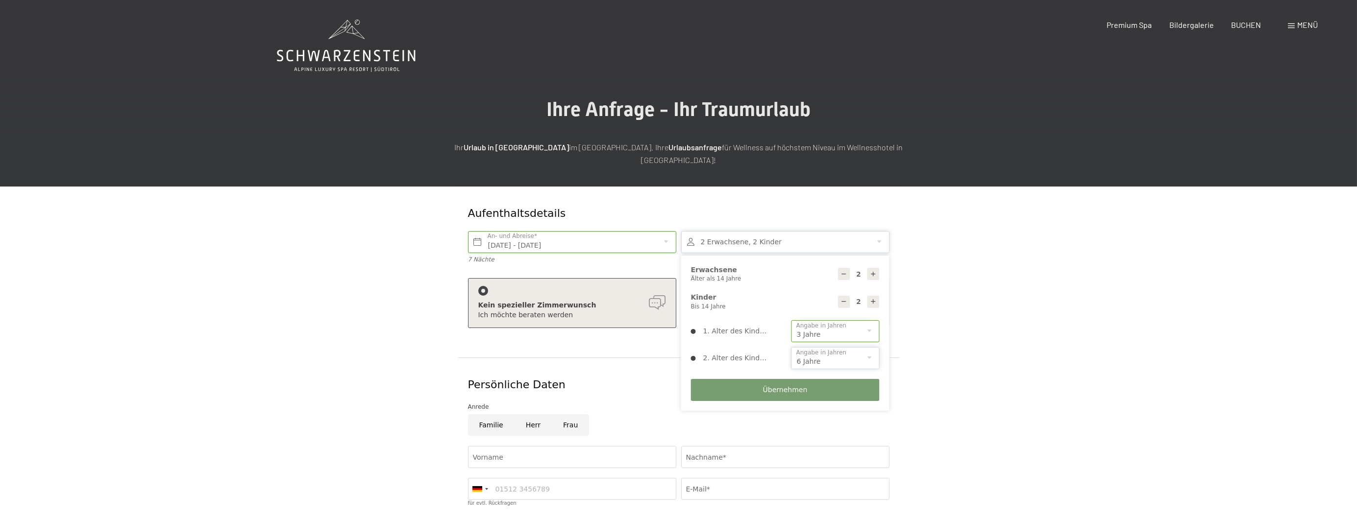
click option "6" at bounding box center [0, 0] width 0 height 0
click at [792, 379] on button "Übernehmen" at bounding box center [785, 390] width 189 height 22
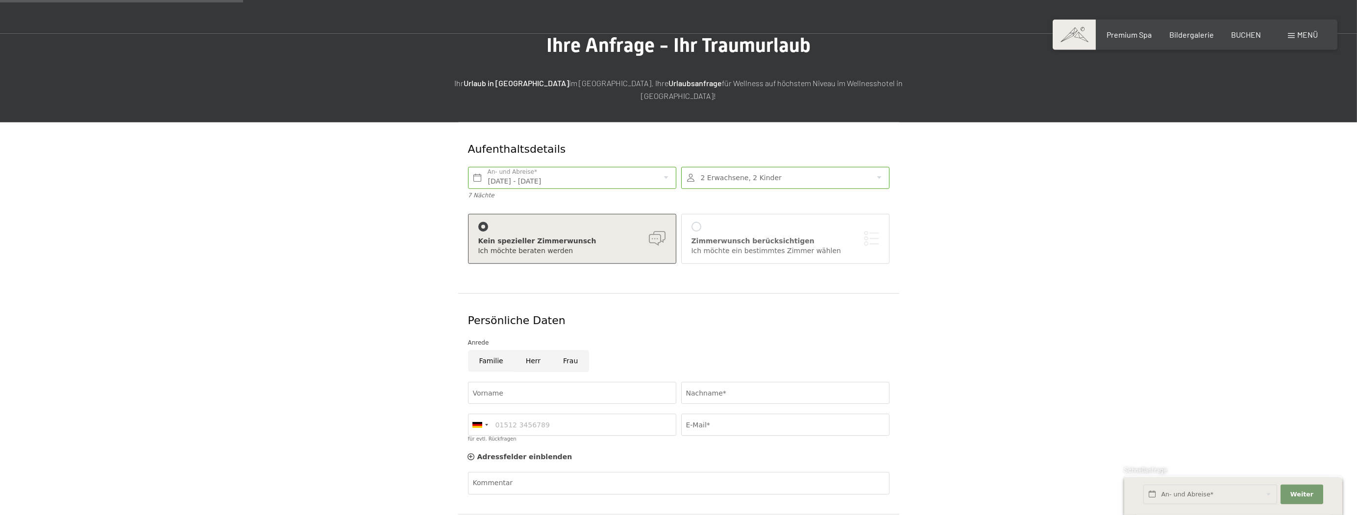
scroll to position [155, 0]
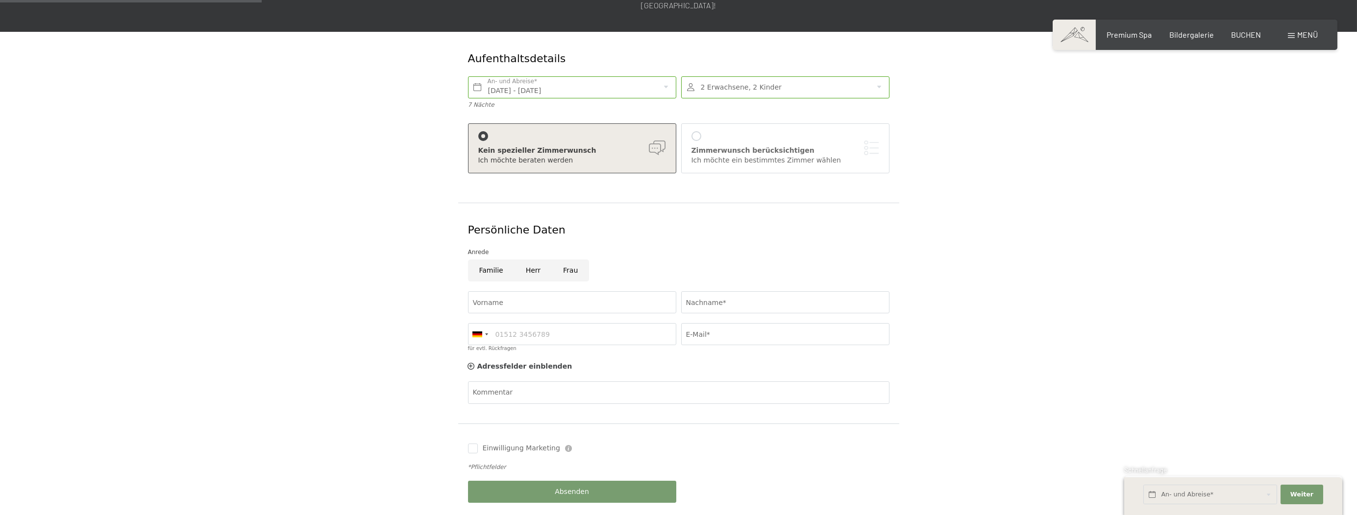
click at [492, 260] on input "Familie" at bounding box center [491, 271] width 47 height 22
radio input "true"
click at [517, 296] on input "Vorname" at bounding box center [572, 302] width 208 height 22
type input "Eric"
type input "Freudenberger"
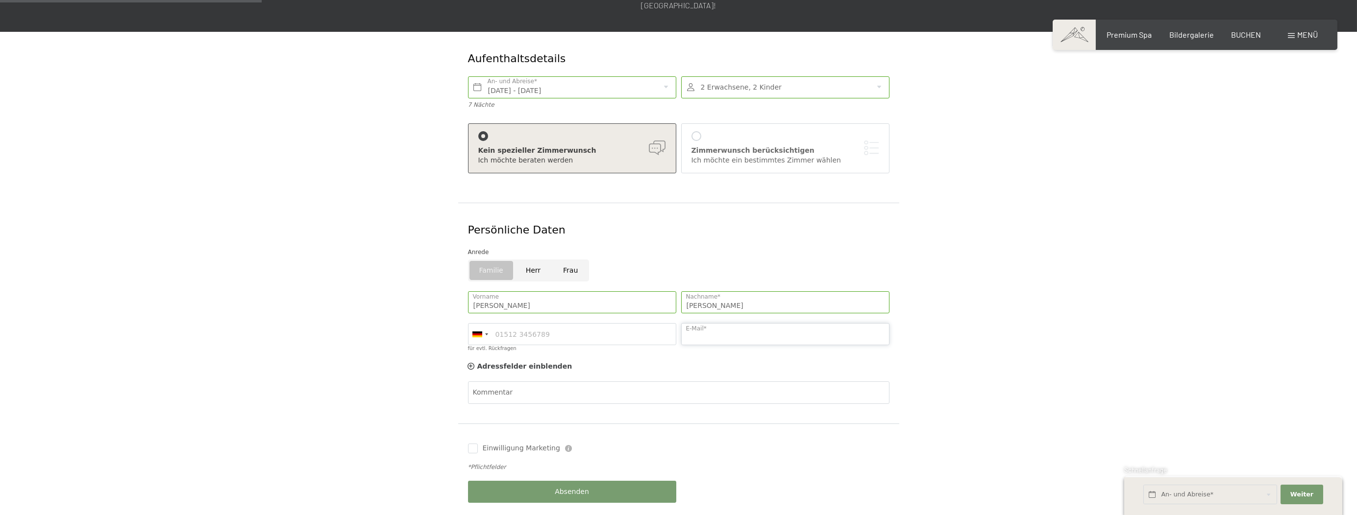
click at [798, 323] on input "E-Mail*" at bounding box center [785, 334] width 208 height 22
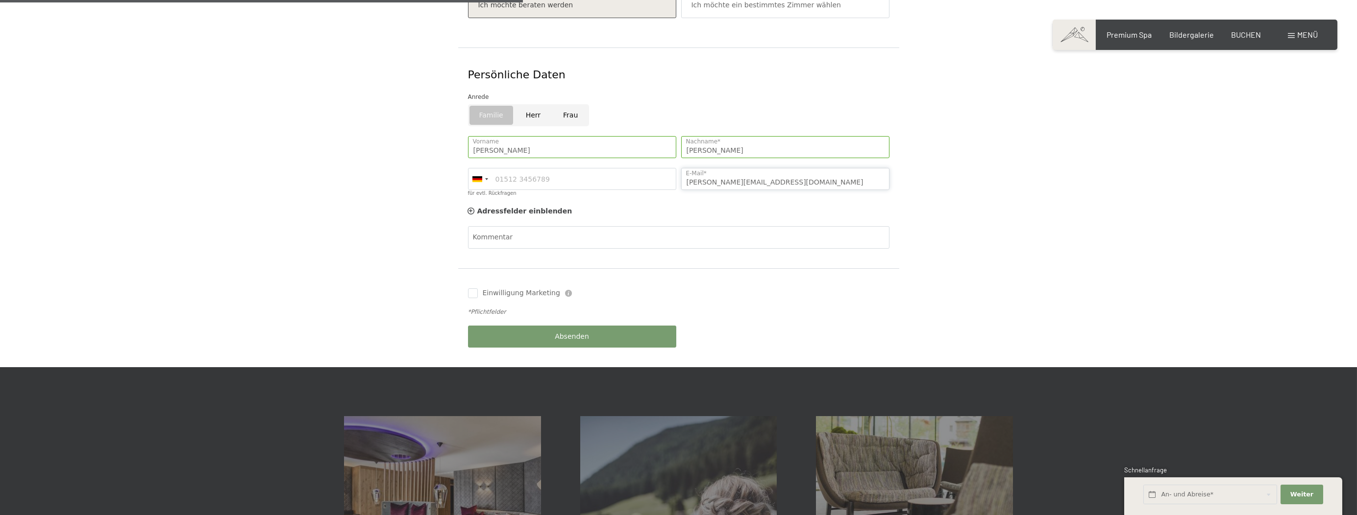
type input "eric-freudenberger@t-online.de"
drag, startPoint x: 506, startPoint y: 323, endPoint x: 512, endPoint y: 308, distance: 16.0
click at [506, 326] on button "Absenden" at bounding box center [572, 337] width 208 height 22
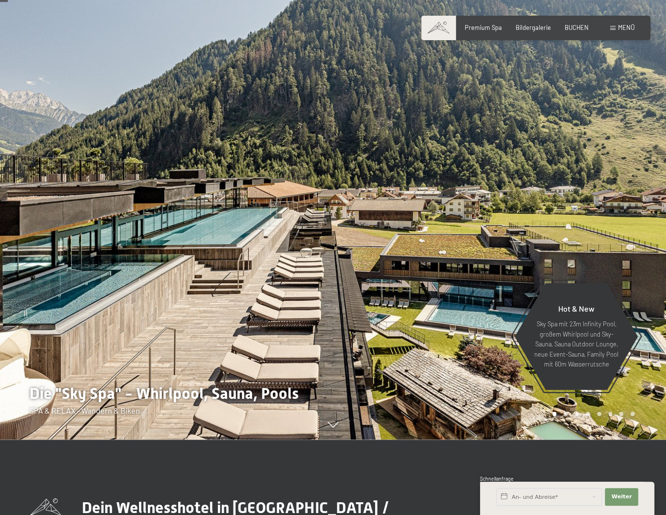
scroll to position [103, 0]
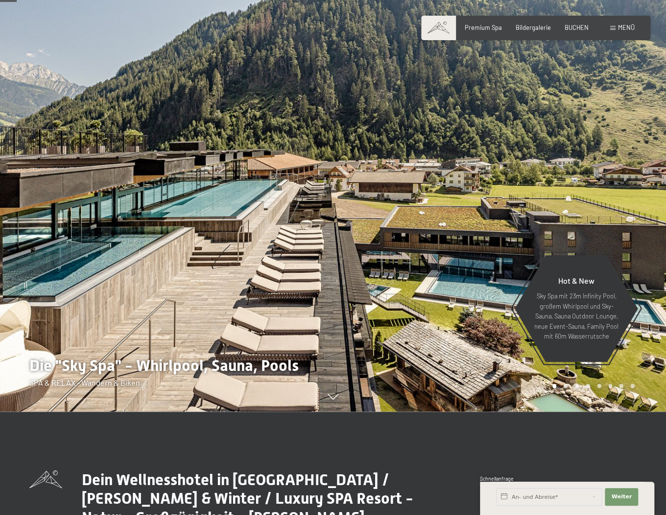
drag, startPoint x: 479, startPoint y: 290, endPoint x: 289, endPoint y: 297, distance: 190.2
click at [289, 412] on div at bounding box center [333, 412] width 643 height 0
click at [287, 300] on div at bounding box center [166, 154] width 333 height 515
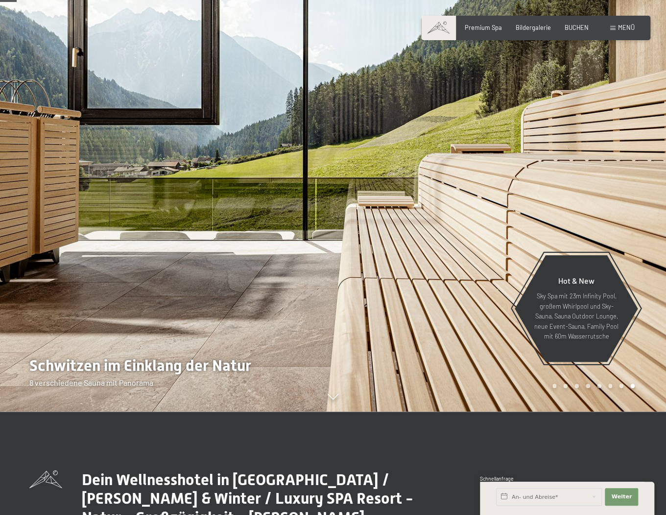
click at [139, 256] on div at bounding box center [166, 154] width 333 height 515
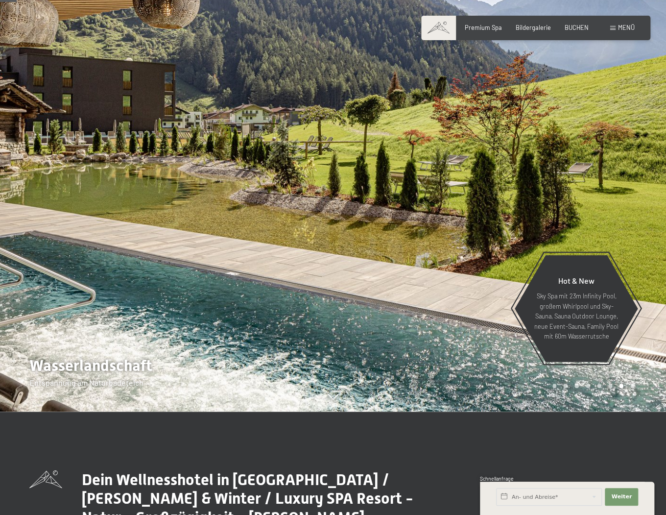
click at [139, 256] on div at bounding box center [166, 154] width 333 height 515
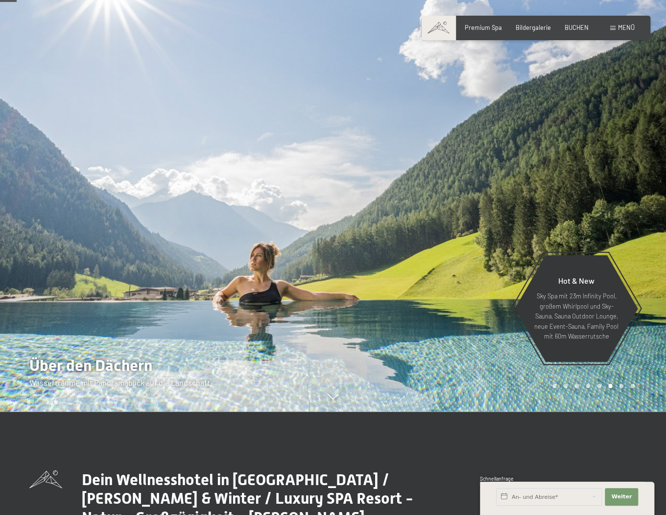
click at [139, 256] on div at bounding box center [166, 154] width 333 height 515
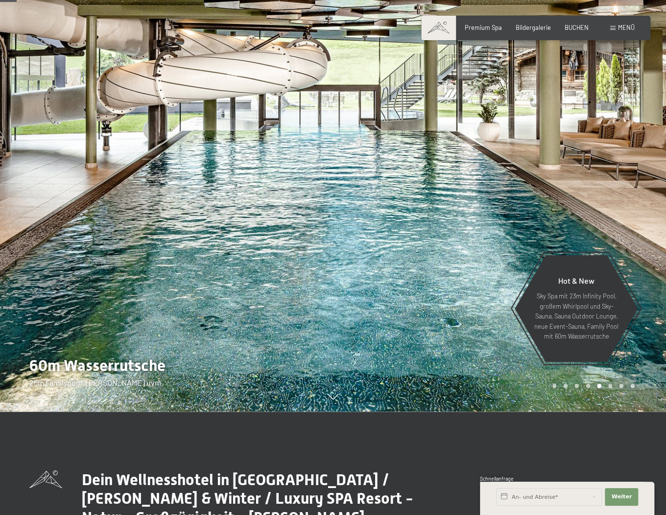
click at [135, 255] on div at bounding box center [166, 154] width 333 height 515
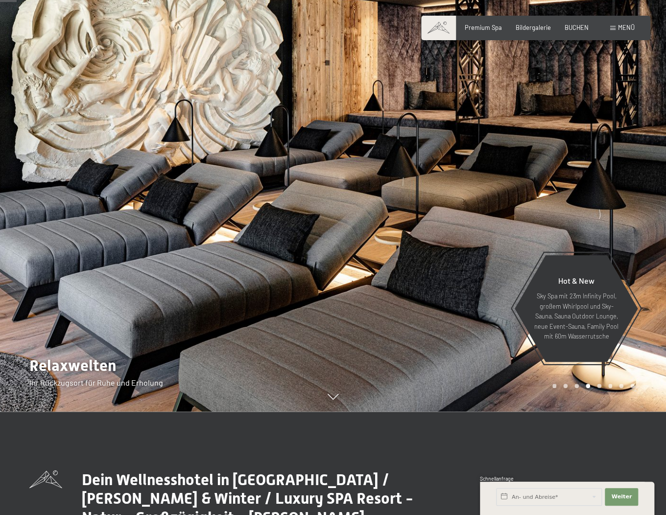
click at [135, 255] on div at bounding box center [166, 154] width 333 height 515
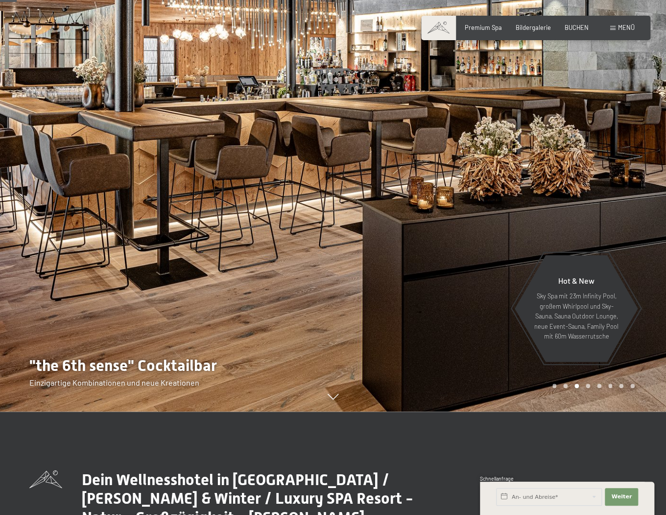
click at [135, 255] on div at bounding box center [166, 154] width 333 height 515
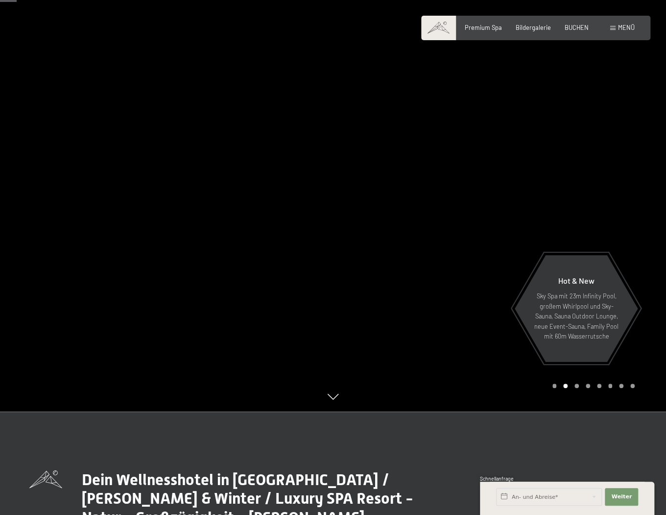
click at [134, 254] on div at bounding box center [166, 154] width 333 height 515
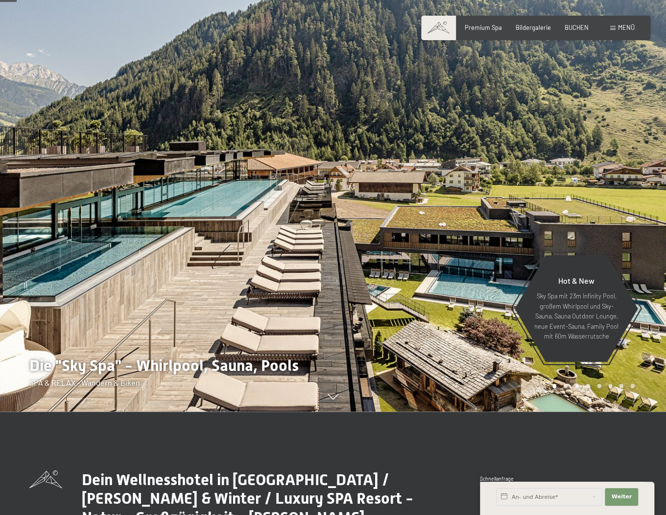
click at [134, 254] on div at bounding box center [166, 154] width 333 height 515
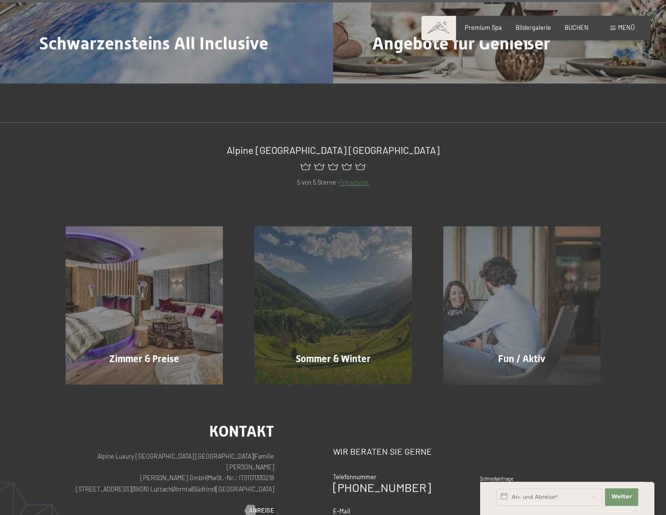
scroll to position [3673, 0]
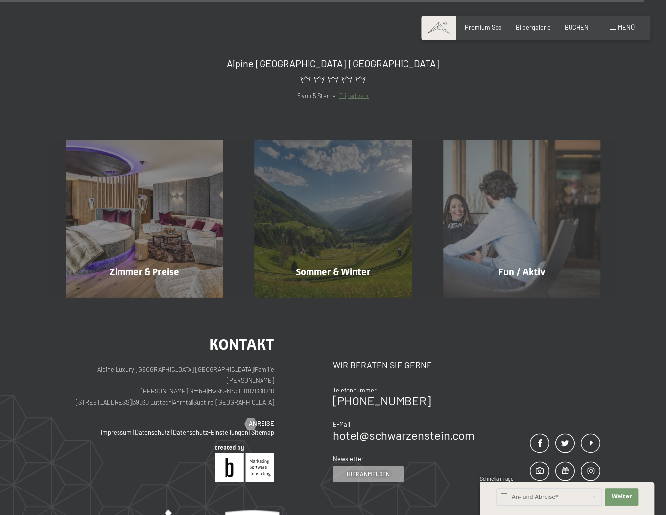
click at [632, 29] on span "Menü" at bounding box center [626, 28] width 17 height 8
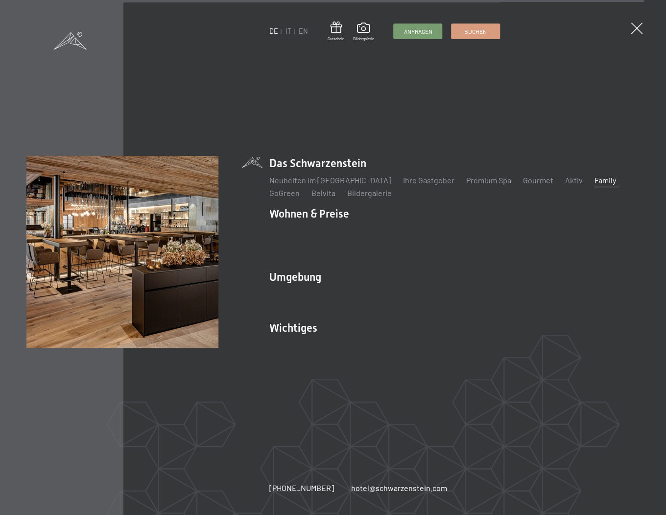
click at [595, 185] on link "Family" at bounding box center [606, 179] width 22 height 9
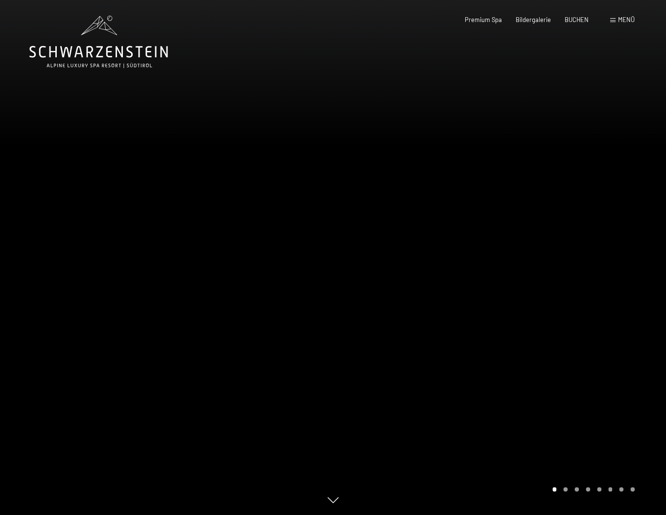
click at [582, 261] on div at bounding box center [499, 257] width 333 height 515
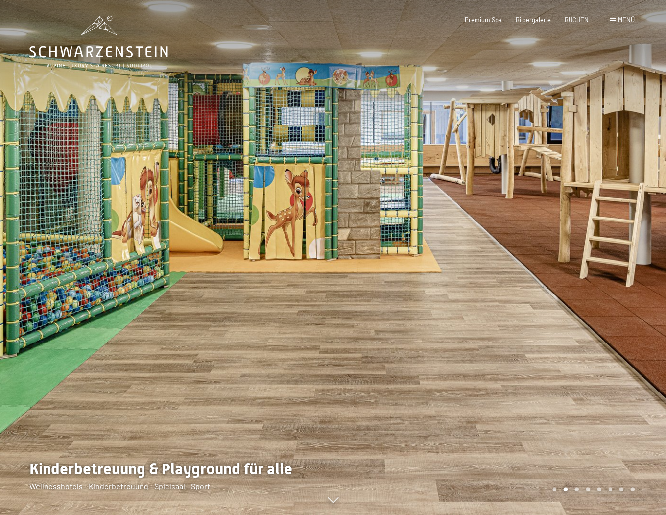
click at [582, 261] on div at bounding box center [499, 257] width 333 height 515
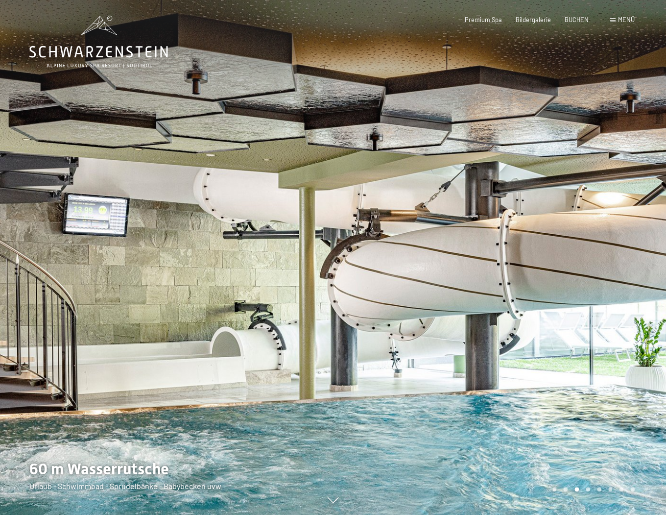
click at [582, 261] on div at bounding box center [499, 257] width 333 height 515
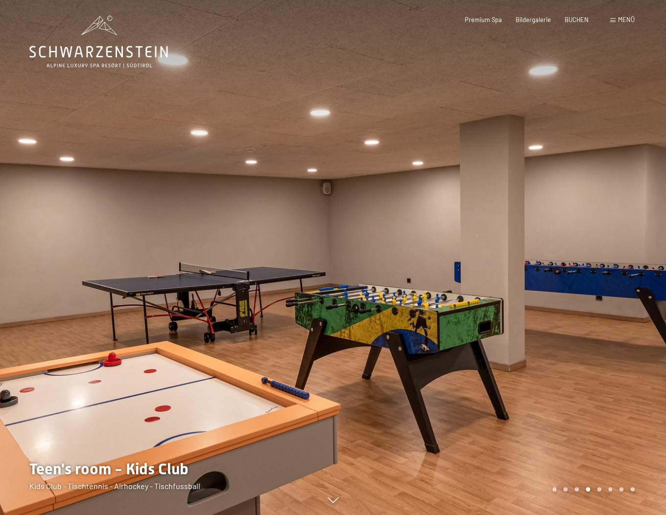
click at [582, 261] on div at bounding box center [499, 257] width 333 height 515
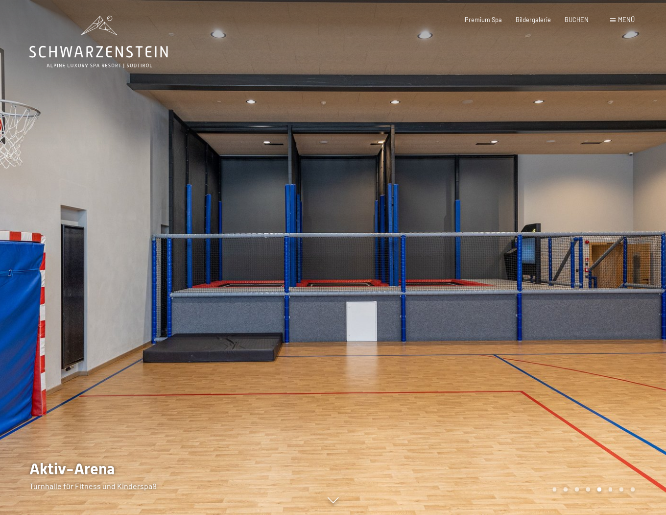
click at [582, 261] on div at bounding box center [499, 257] width 333 height 515
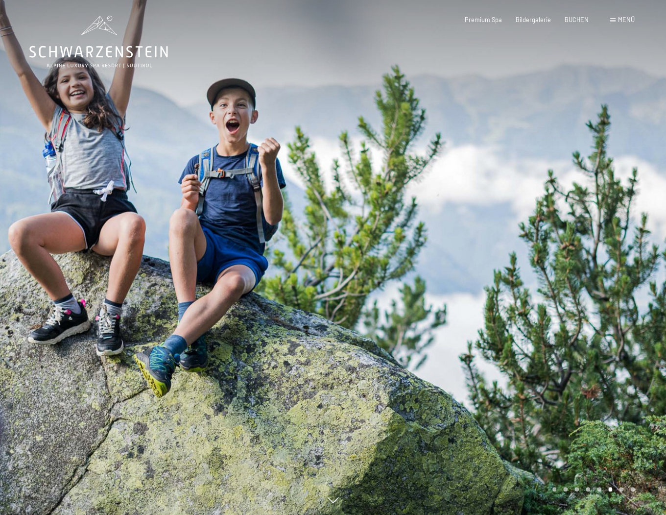
click at [560, 273] on div at bounding box center [499, 257] width 333 height 515
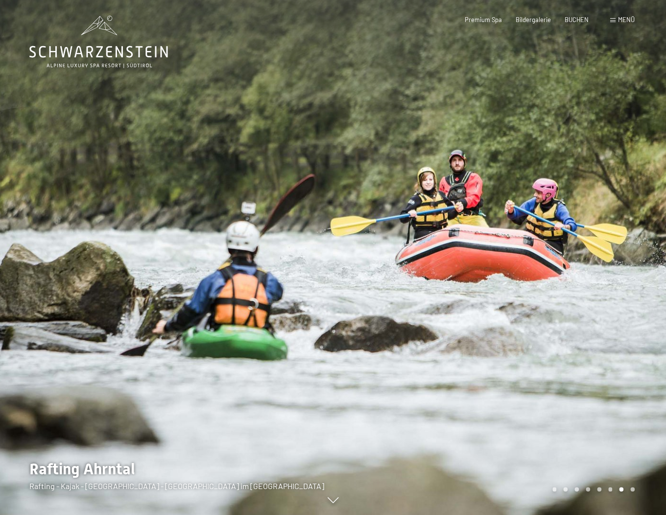
click at [560, 273] on div at bounding box center [499, 257] width 333 height 515
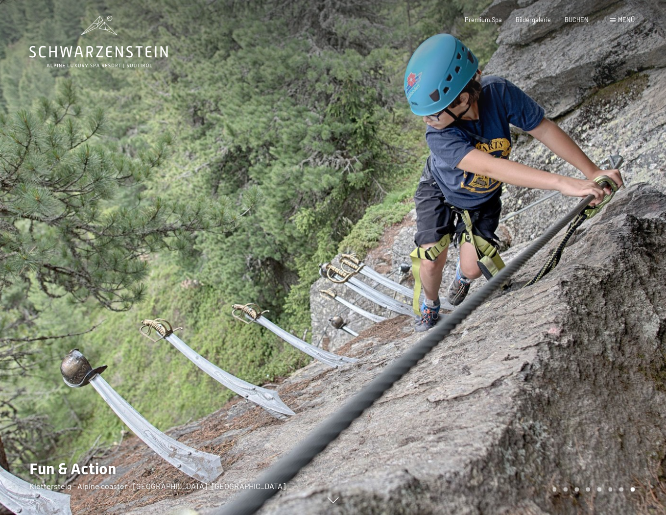
click at [560, 272] on div at bounding box center [499, 257] width 333 height 515
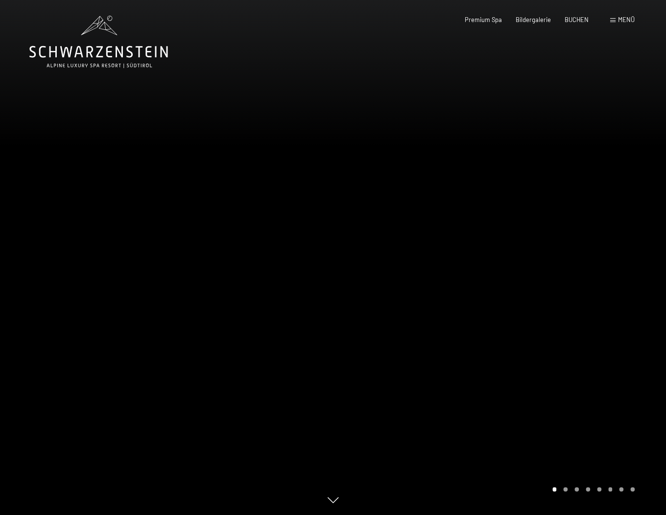
click at [560, 272] on div at bounding box center [499, 257] width 333 height 515
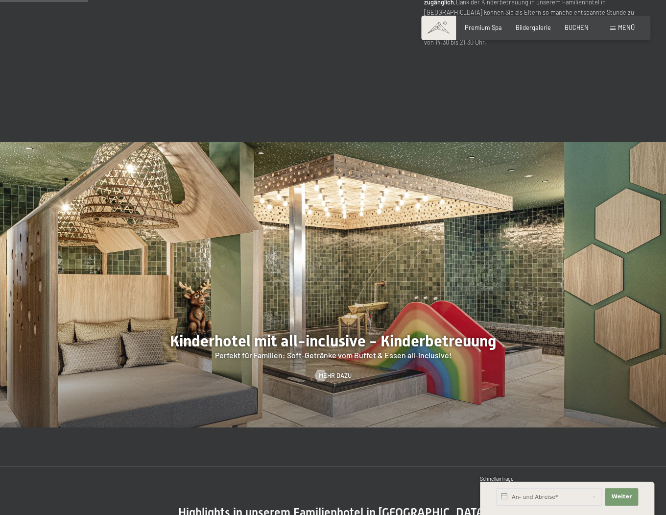
scroll to position [776, 0]
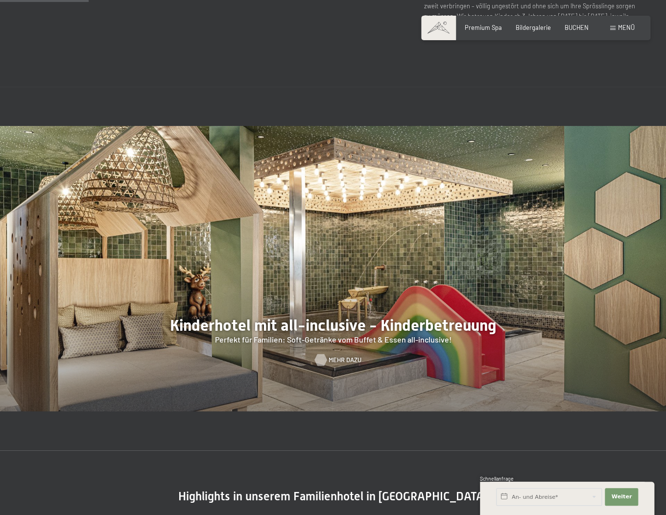
click at [342, 355] on span "Mehr dazu" at bounding box center [345, 359] width 33 height 9
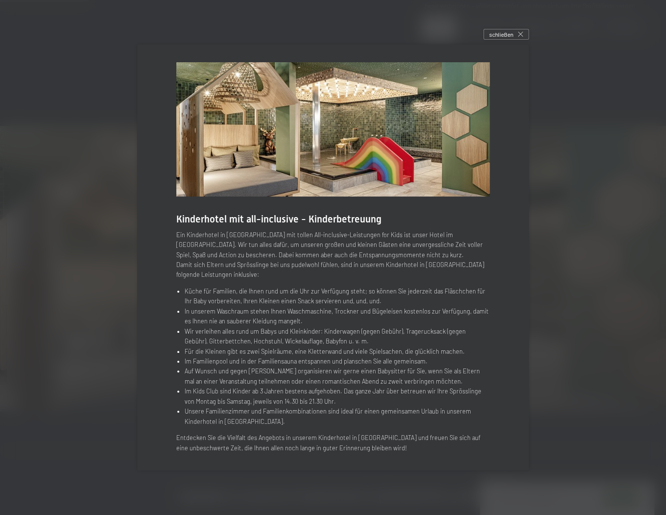
click at [525, 34] on div "schließen" at bounding box center [507, 34] width 46 height 11
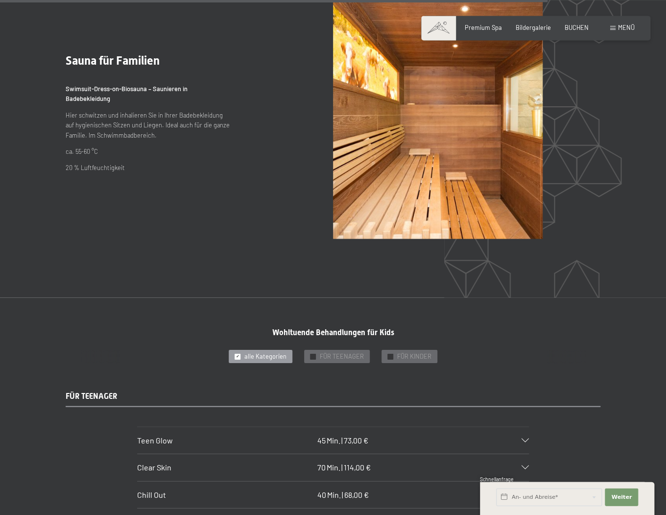
scroll to position [4811, 0]
